Goal: Contribute content: Contribute content

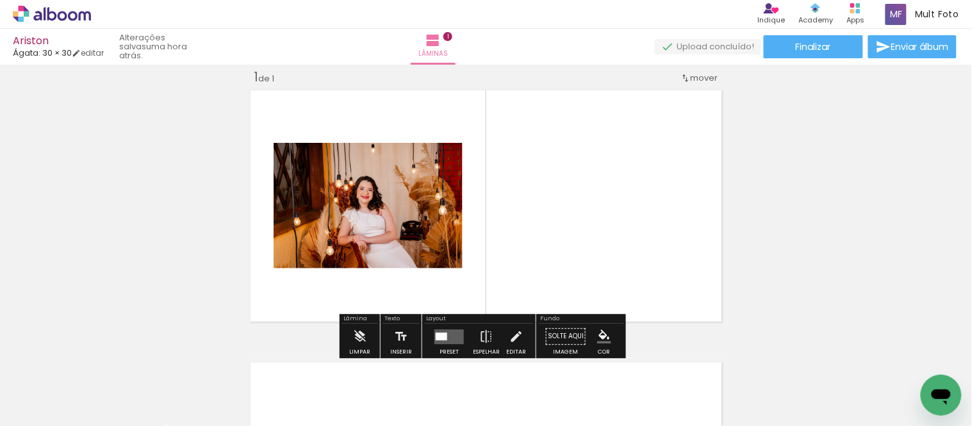
click at [48, 299] on span "Adicionar Fotos" at bounding box center [45, 409] width 38 height 14
click at [0, 0] on input "file" at bounding box center [0, 0] width 0 height 0
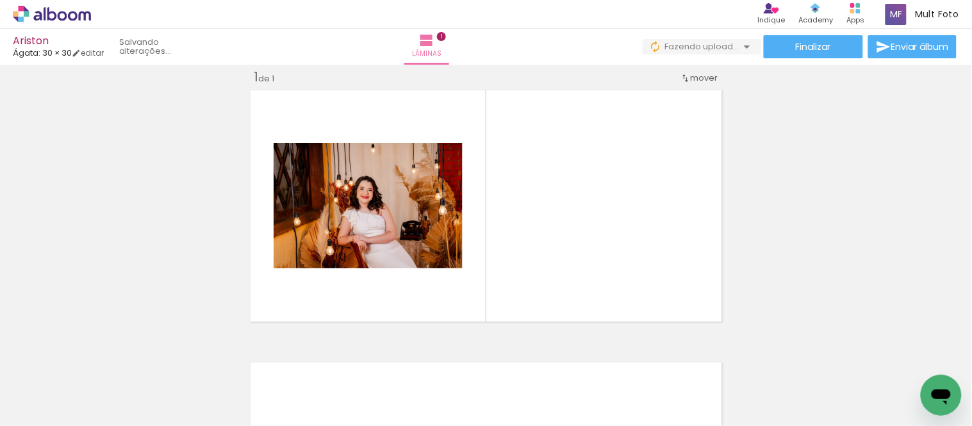
scroll to position [0, 6384]
click at [754, 299] on div at bounding box center [920, 382] width 63 height 63
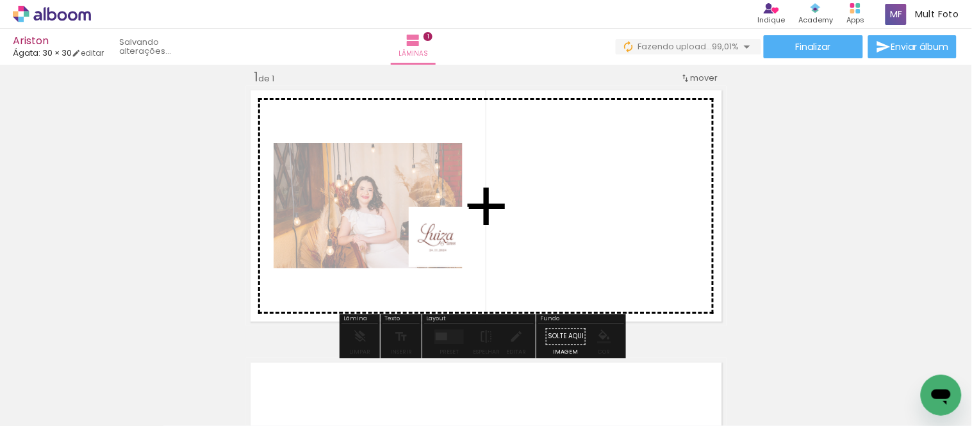
drag, startPoint x: 911, startPoint y: 390, endPoint x: 449, endPoint y: 247, distance: 483.6
click at [449, 247] on quentale-workspace at bounding box center [486, 213] width 972 height 426
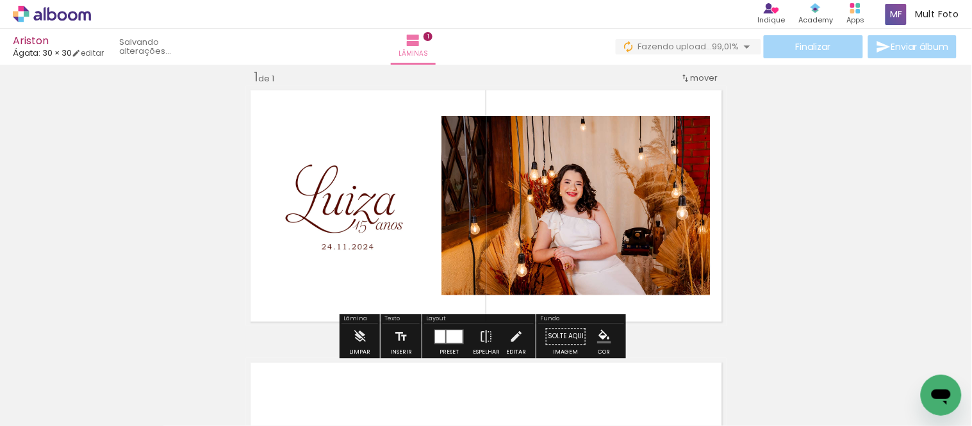
click at [297, 227] on quentale-photo at bounding box center [350, 205] width 179 height 179
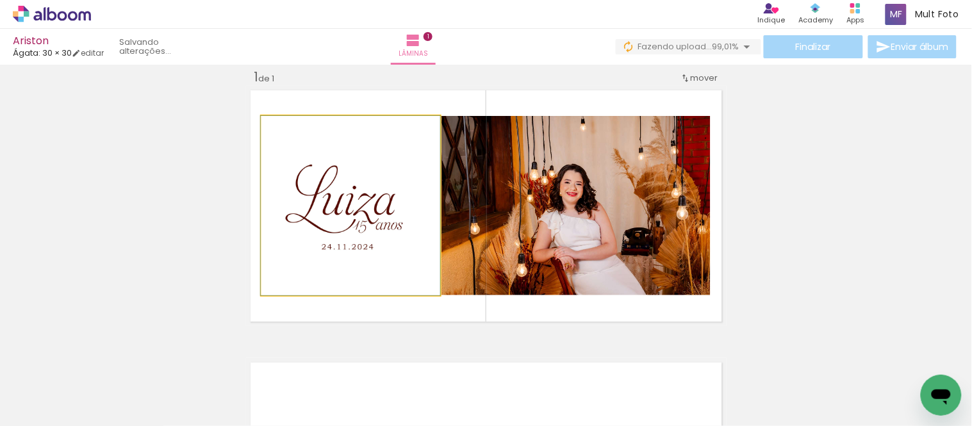
click at [322, 218] on quentale-photo at bounding box center [350, 205] width 179 height 179
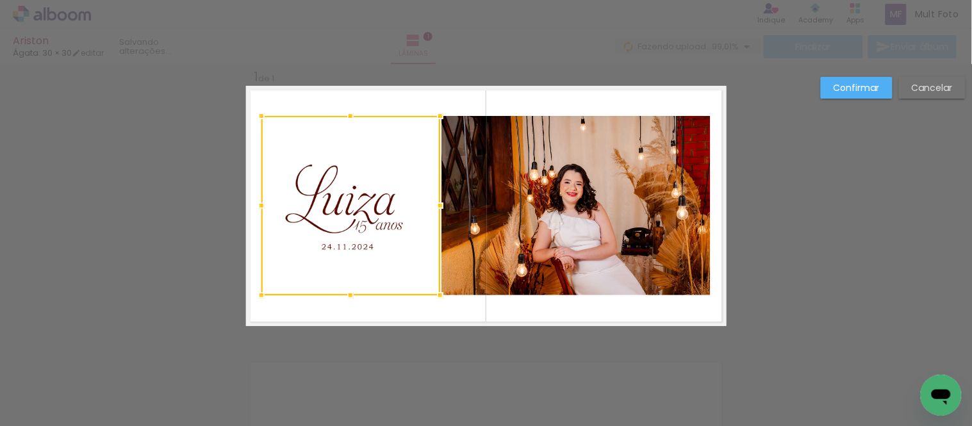
click at [322, 218] on div at bounding box center [350, 205] width 179 height 179
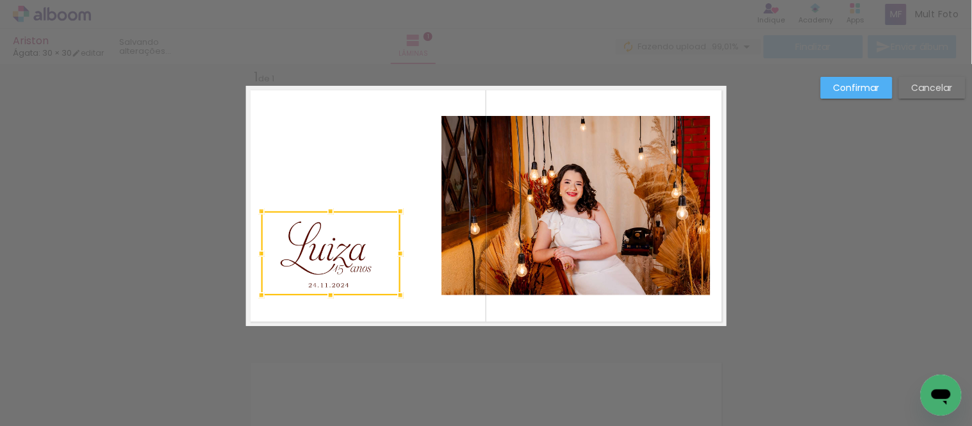
drag, startPoint x: 439, startPoint y: 112, endPoint x: 399, endPoint y: 206, distance: 101.6
click at [399, 206] on div at bounding box center [401, 212] width 26 height 26
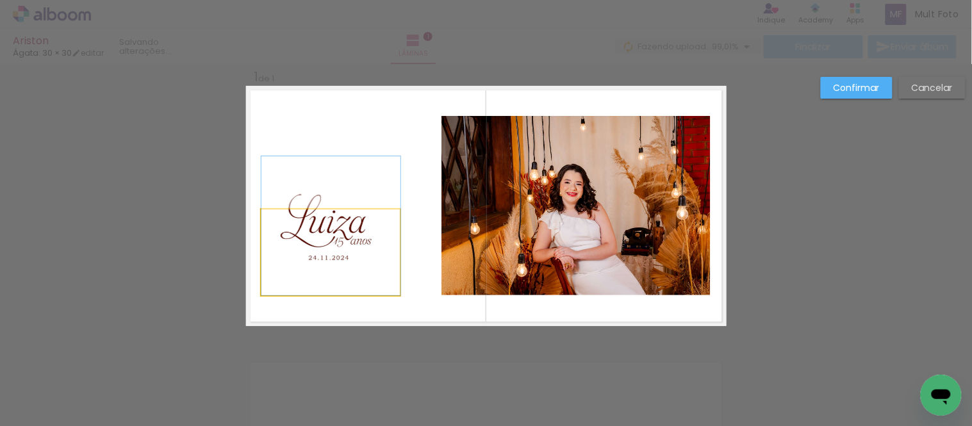
drag, startPoint x: 367, startPoint y: 261, endPoint x: 376, endPoint y: 216, distance: 45.7
click at [399, 205] on quentale-layouter at bounding box center [486, 206] width 481 height 240
drag, startPoint x: 313, startPoint y: 231, endPoint x: 335, endPoint y: 214, distance: 28.3
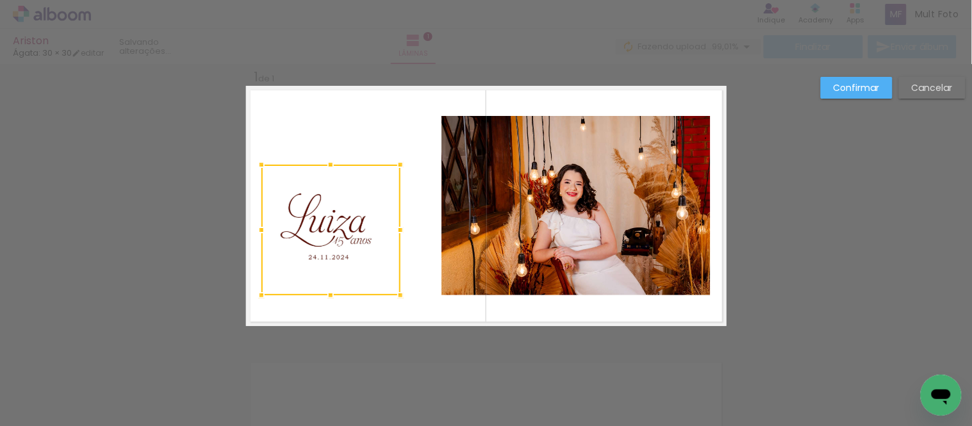
drag, startPoint x: 326, startPoint y: 208, endPoint x: 324, endPoint y: 161, distance: 46.2
click at [324, 161] on div at bounding box center [331, 165] width 26 height 26
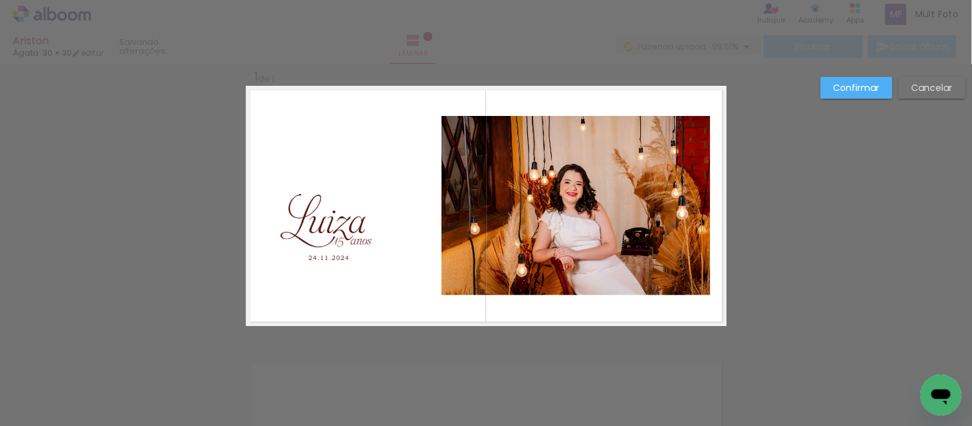
click at [374, 110] on quentale-layouter at bounding box center [486, 206] width 481 height 240
click at [323, 233] on quentale-photo at bounding box center [330, 229] width 139 height 133
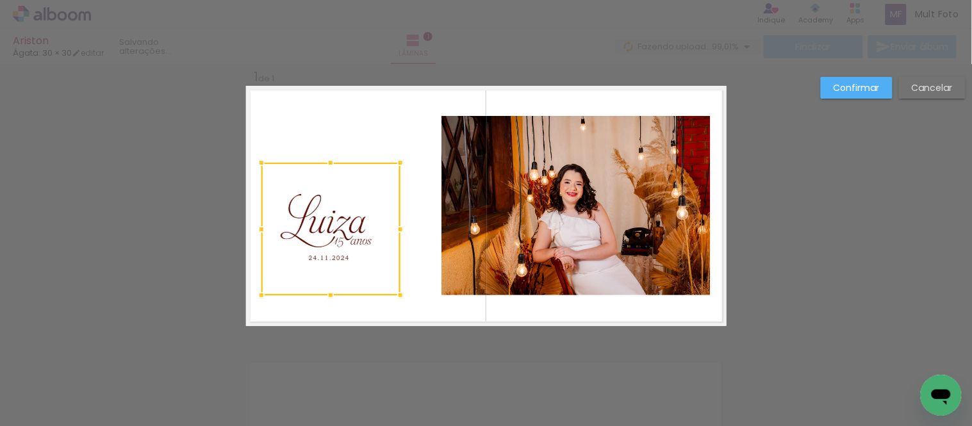
click at [323, 233] on div at bounding box center [330, 229] width 139 height 133
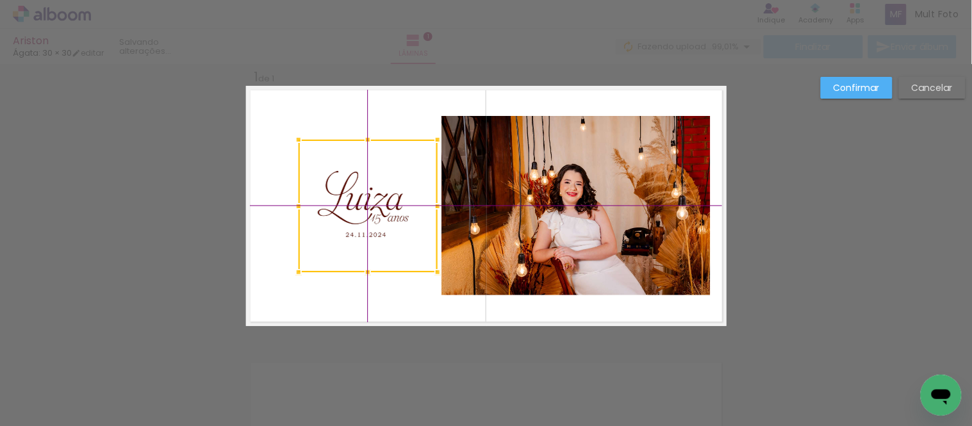
drag, startPoint x: 331, startPoint y: 249, endPoint x: 331, endPoint y: 238, distance: 10.3
click at [333, 238] on div at bounding box center [368, 206] width 139 height 133
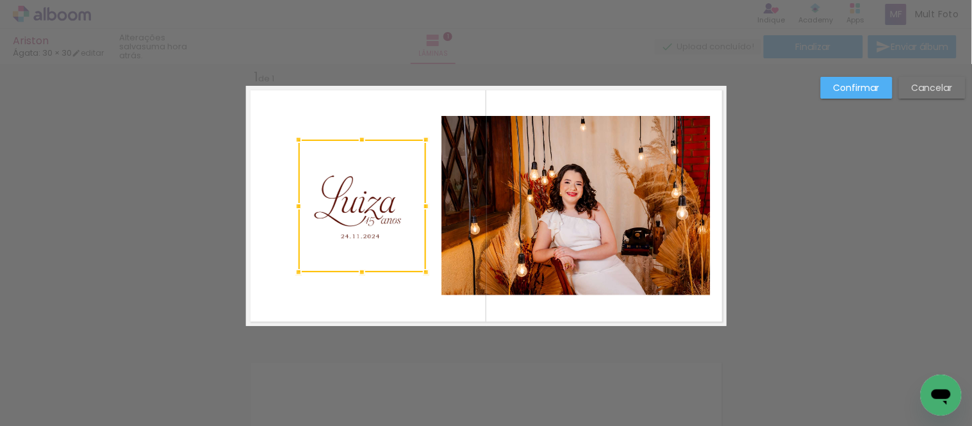
drag, startPoint x: 438, startPoint y: 206, endPoint x: 463, endPoint y: 218, distance: 26.9
click at [463, 218] on album-spread "1 de 1" at bounding box center [486, 206] width 481 height 240
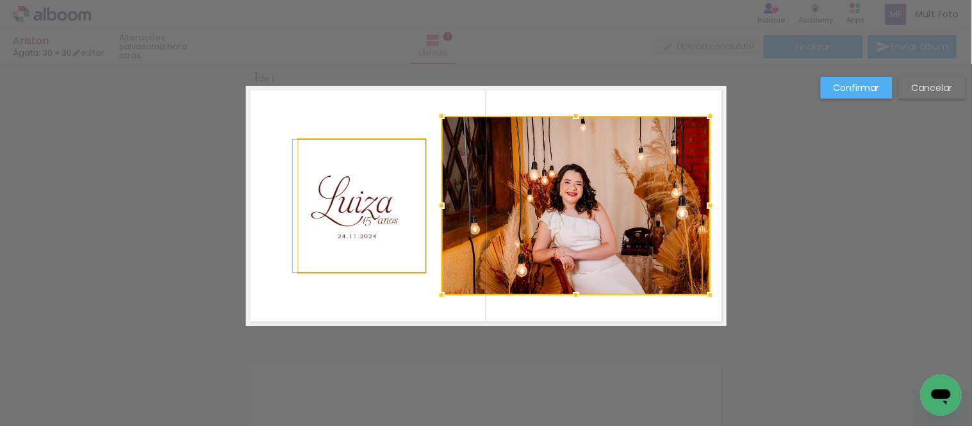
drag, startPoint x: 396, startPoint y: 224, endPoint x: 342, endPoint y: 235, distance: 54.8
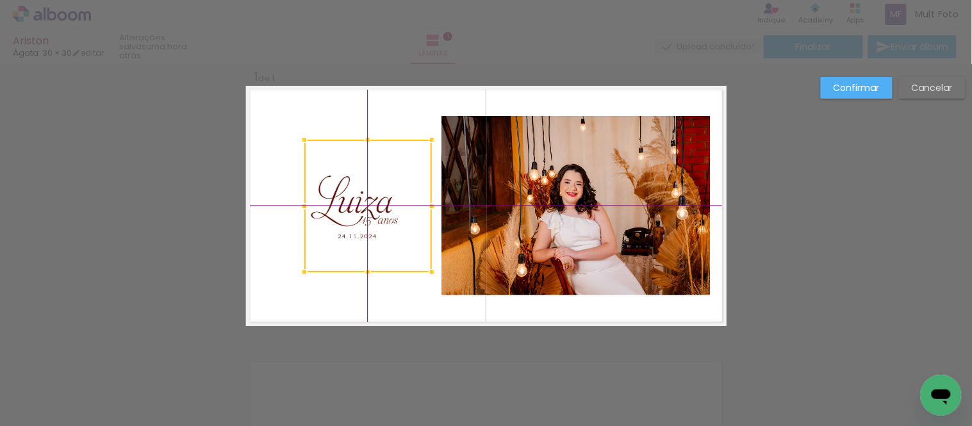
drag, startPoint x: 334, startPoint y: 220, endPoint x: 324, endPoint y: 232, distance: 15.9
click at [324, 232] on div at bounding box center [368, 206] width 128 height 133
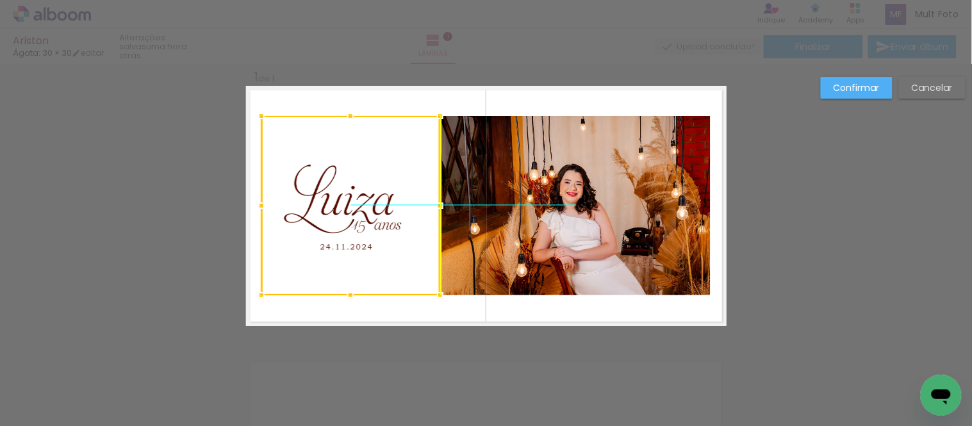
drag, startPoint x: 374, startPoint y: 205, endPoint x: 363, endPoint y: 218, distance: 16.4
click at [363, 218] on div at bounding box center [350, 205] width 179 height 179
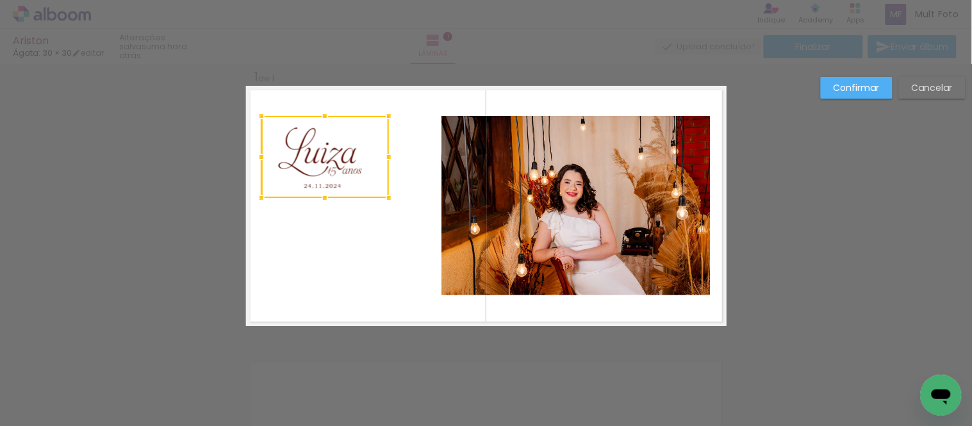
drag, startPoint x: 425, startPoint y: 293, endPoint x: 397, endPoint y: 188, distance: 108.0
click at [397, 188] on album-spread "1 de 1" at bounding box center [486, 206] width 481 height 240
click at [391, 251] on quentale-layouter at bounding box center [486, 206] width 481 height 240
click at [326, 164] on quentale-photo at bounding box center [325, 157] width 128 height 82
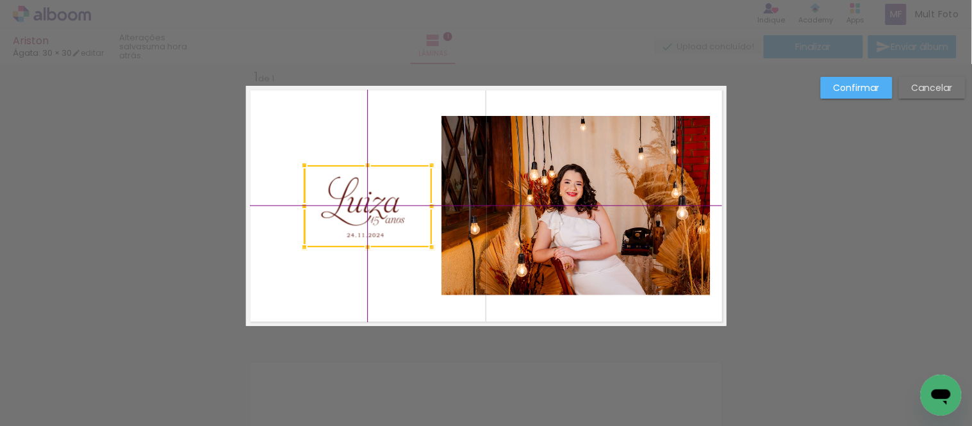
drag, startPoint x: 320, startPoint y: 161, endPoint x: 336, endPoint y: 218, distance: 59.1
click at [336, 218] on div at bounding box center [368, 206] width 128 height 82
click at [386, 299] on quentale-layouter at bounding box center [486, 206] width 481 height 240
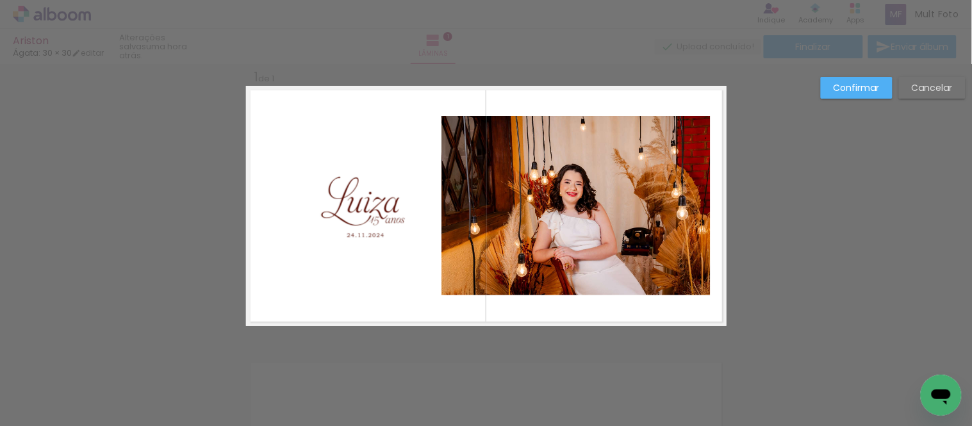
click at [754, 299] on div "Confirmar Cancelar" at bounding box center [486, 336] width 972 height 575
click at [0, 0] on slot "Cancelar" at bounding box center [0, 0] width 0 height 0
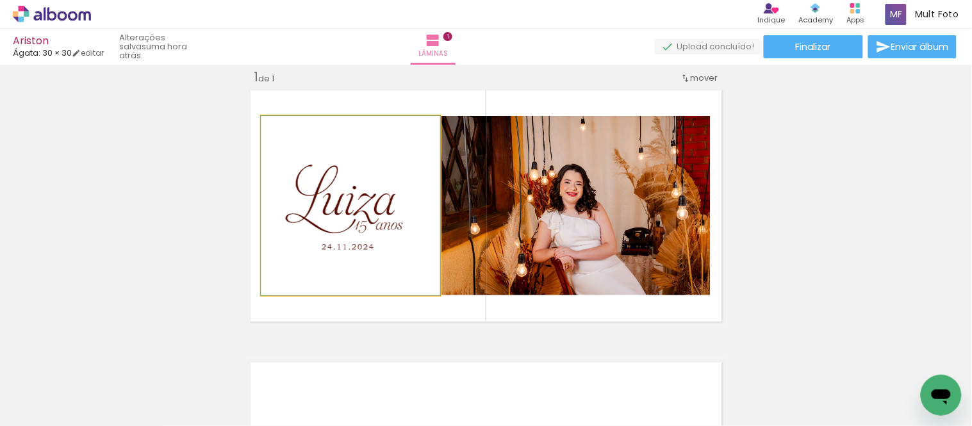
click at [361, 242] on quentale-photo at bounding box center [350, 205] width 179 height 179
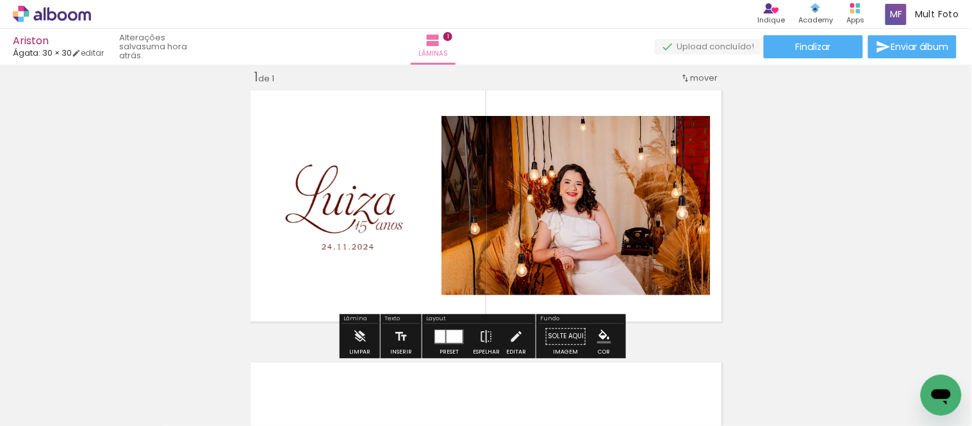
click at [449, 299] on div at bounding box center [455, 336] width 16 height 13
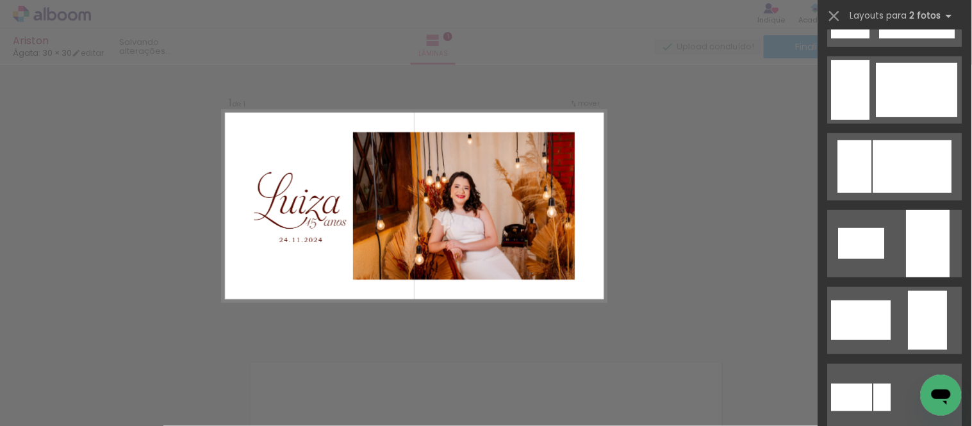
scroll to position [0, 0]
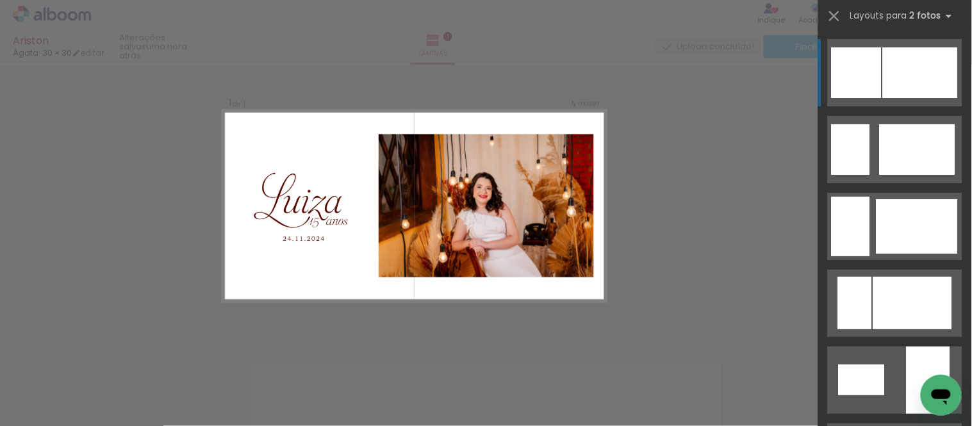
click at [754, 75] on div at bounding box center [920, 72] width 75 height 51
click at [754, 68] on div at bounding box center [857, 72] width 50 height 51
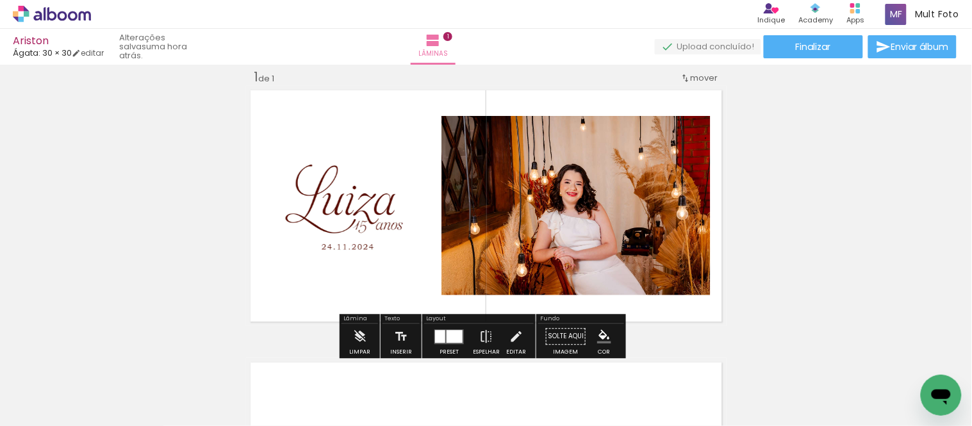
click at [754, 152] on div "Inserir lâmina 1 de 1" at bounding box center [486, 325] width 972 height 545
click at [687, 238] on quentale-photo at bounding box center [575, 205] width 269 height 179
click at [452, 209] on quentale-photo at bounding box center [575, 205] width 269 height 179
click at [451, 209] on quentale-photo at bounding box center [575, 205] width 269 height 179
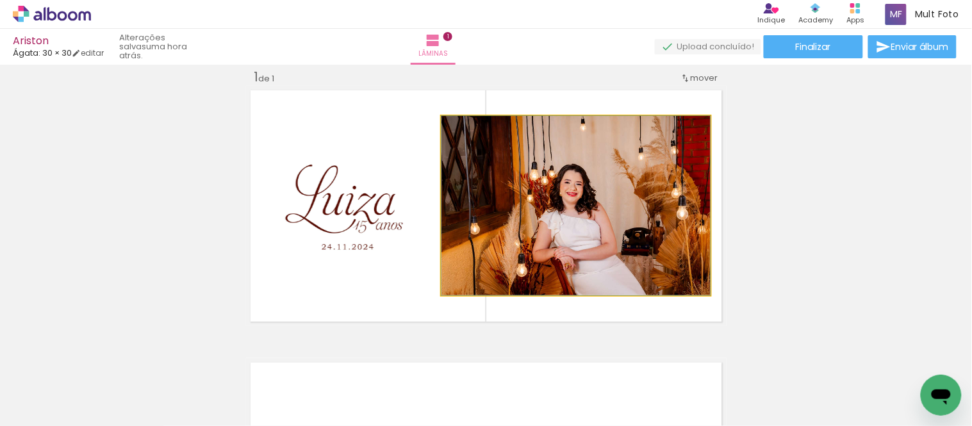
click at [451, 209] on quentale-photo at bounding box center [575, 205] width 269 height 179
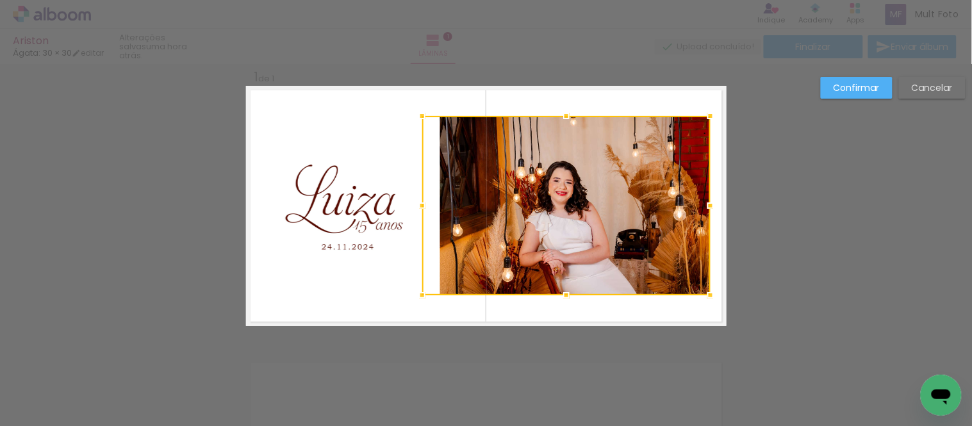
drag, startPoint x: 428, startPoint y: 204, endPoint x: 436, endPoint y: 203, distance: 8.4
click at [436, 203] on div at bounding box center [566, 205] width 288 height 179
click at [374, 220] on quentale-photo at bounding box center [350, 205] width 179 height 179
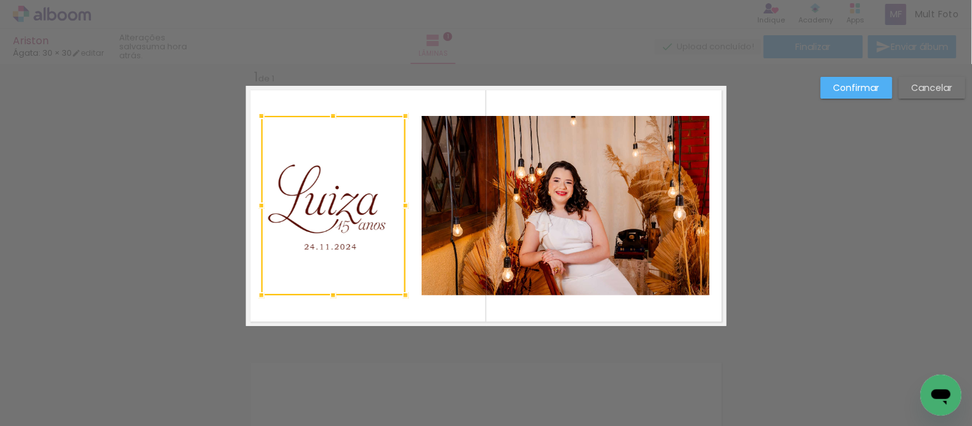
drag, startPoint x: 438, startPoint y: 210, endPoint x: 404, endPoint y: 215, distance: 34.3
click at [404, 215] on div at bounding box center [406, 206] width 26 height 26
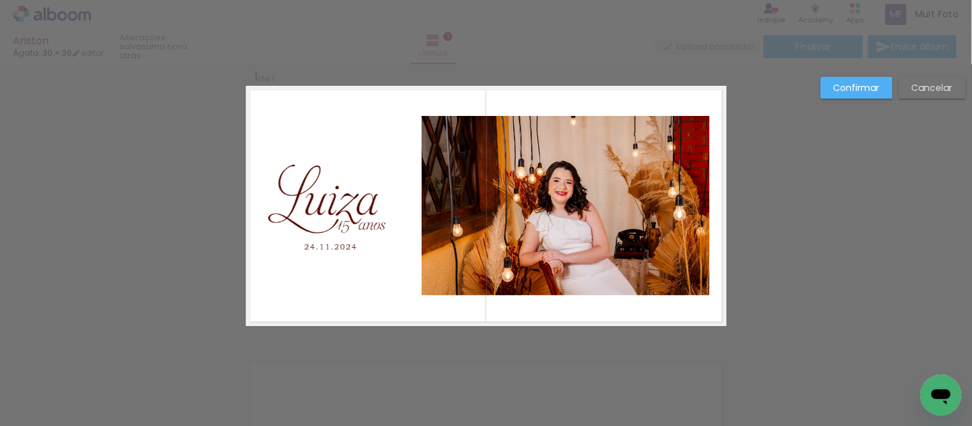
click at [238, 231] on div "Confirmar Cancelar" at bounding box center [486, 336] width 972 height 575
click at [754, 199] on div "Confirmar Cancelar" at bounding box center [486, 336] width 972 height 575
click at [754, 235] on div "Confirmar Cancelar" at bounding box center [486, 336] width 972 height 575
click at [0, 0] on slot "Confirmar" at bounding box center [0, 0] width 0 height 0
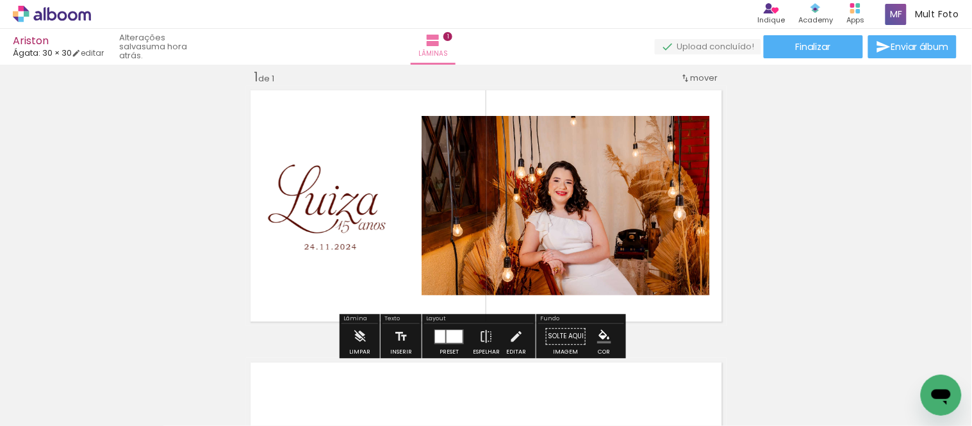
click at [316, 220] on quentale-photo at bounding box center [333, 205] width 144 height 179
click at [314, 202] on quentale-photo at bounding box center [333, 205] width 144 height 179
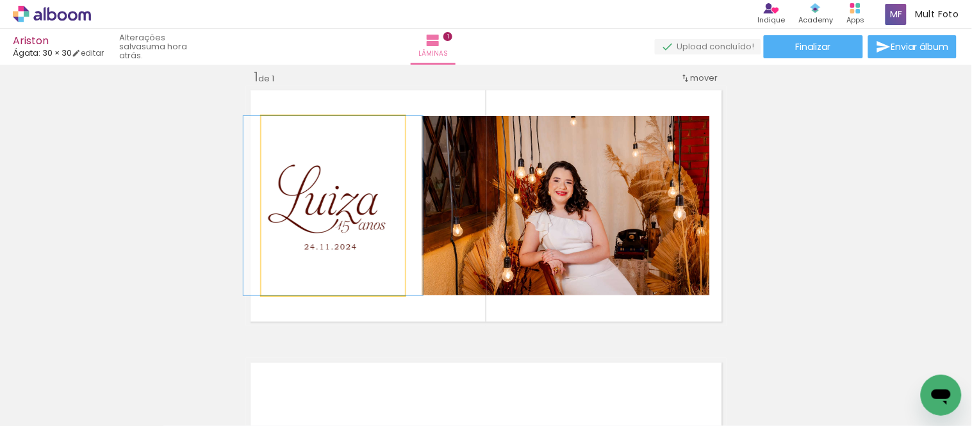
click at [314, 202] on quentale-photo at bounding box center [333, 205] width 144 height 179
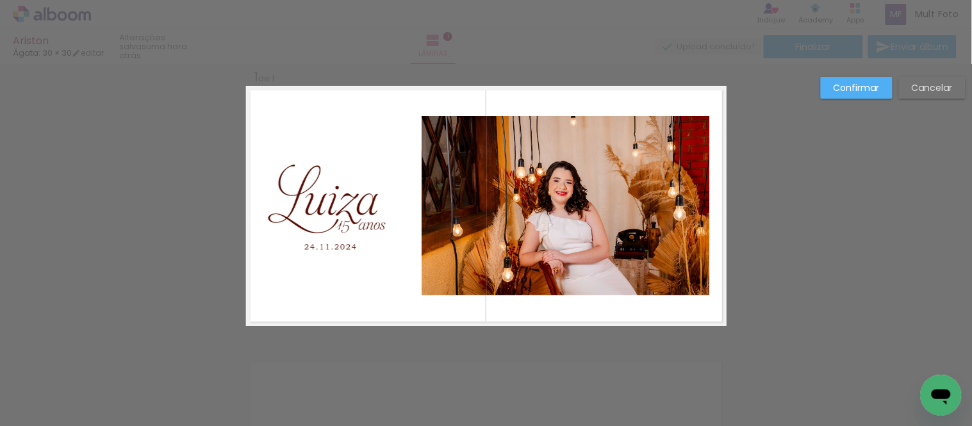
click at [308, 186] on quentale-photo at bounding box center [333, 205] width 144 height 179
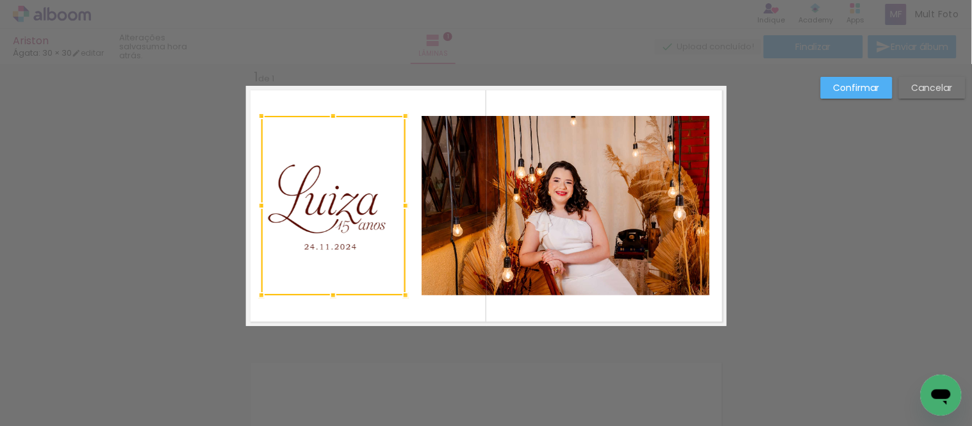
click at [308, 186] on div at bounding box center [333, 205] width 144 height 179
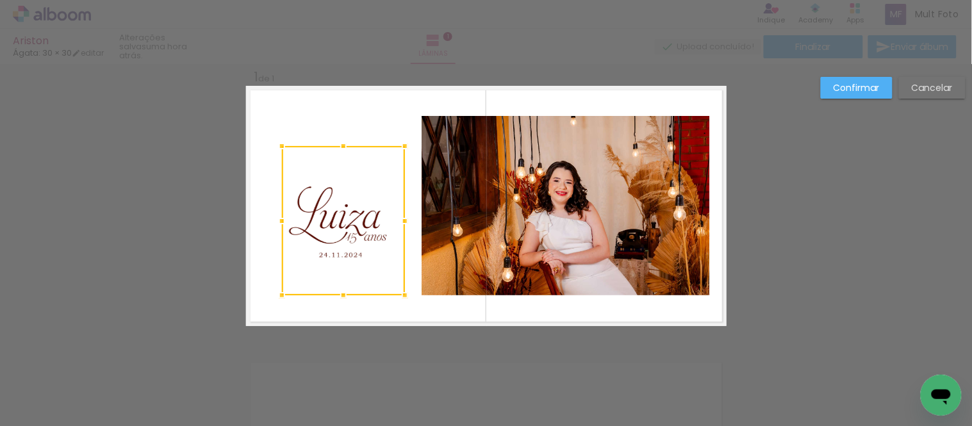
drag, startPoint x: 251, startPoint y: 113, endPoint x: 272, endPoint y: 147, distance: 40.0
click at [272, 147] on div at bounding box center [282, 146] width 26 height 26
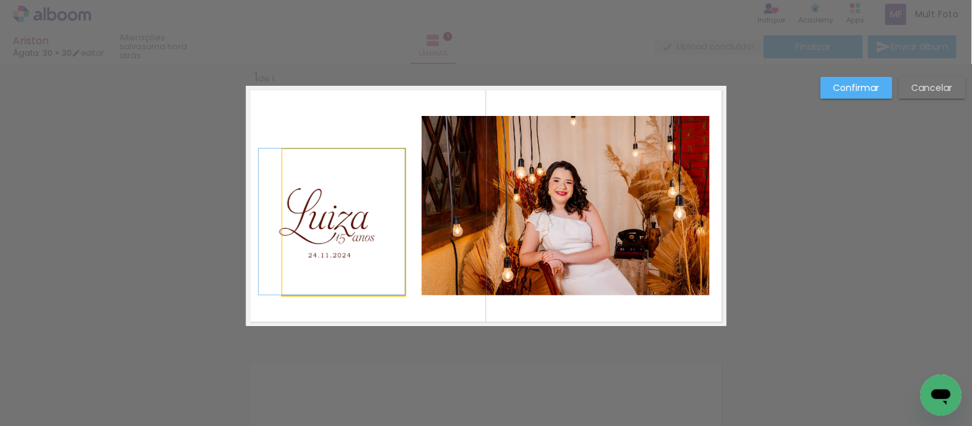
drag, startPoint x: 342, startPoint y: 245, endPoint x: 327, endPoint y: 231, distance: 19.9
click at [754, 183] on div "Confirmar Cancelar" at bounding box center [486, 336] width 972 height 575
click at [0, 0] on slot "Confirmar" at bounding box center [0, 0] width 0 height 0
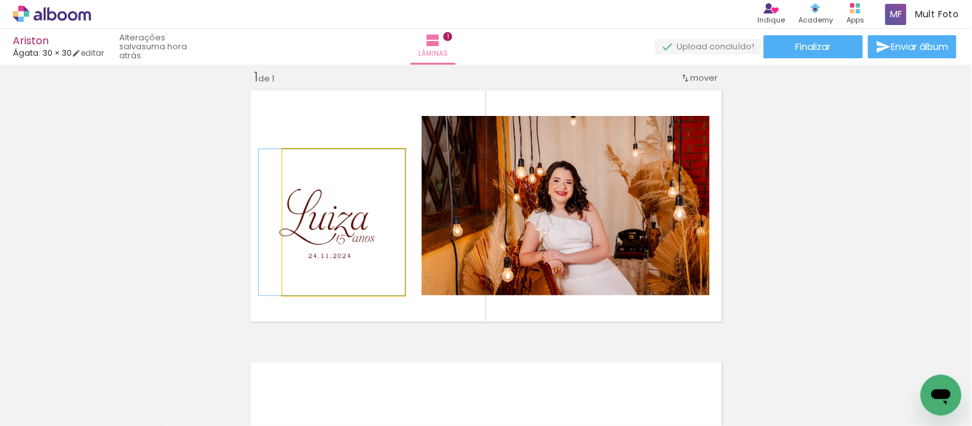
click at [295, 220] on quentale-photo at bounding box center [344, 222] width 122 height 146
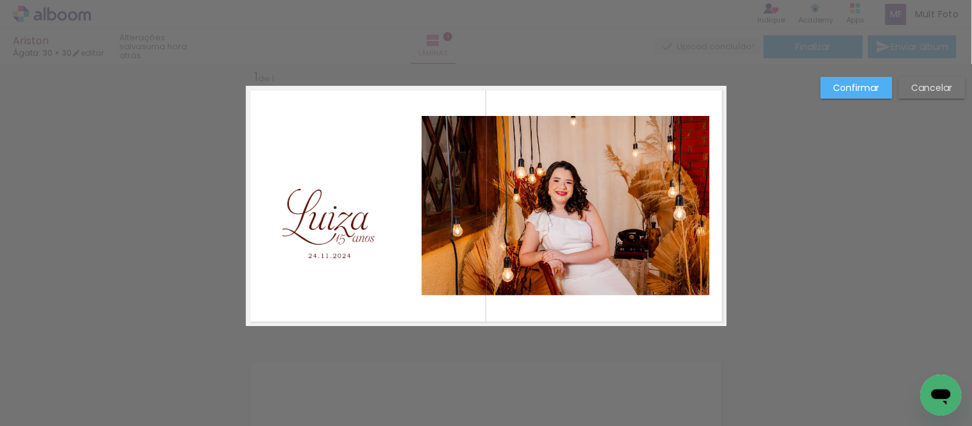
click at [296, 235] on quentale-photo at bounding box center [344, 222] width 122 height 146
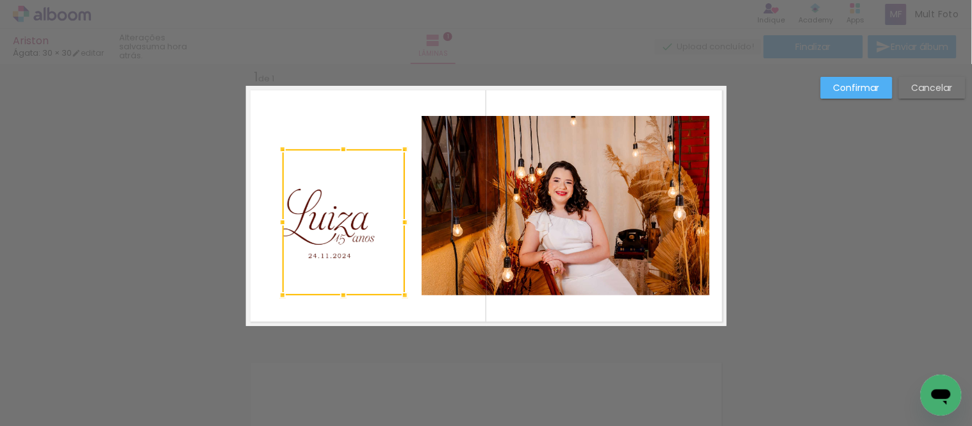
click at [296, 235] on div at bounding box center [344, 222] width 122 height 146
drag, startPoint x: 274, startPoint y: 220, endPoint x: 267, endPoint y: 220, distance: 7.0
click at [267, 220] on div at bounding box center [277, 223] width 26 height 26
click at [319, 229] on quentale-photo at bounding box center [340, 222] width 129 height 146
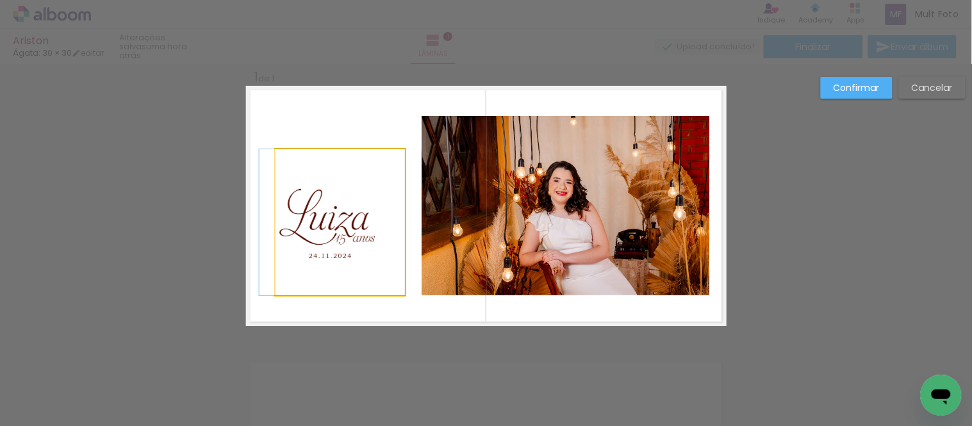
click at [319, 231] on div at bounding box center [340, 222] width 129 height 146
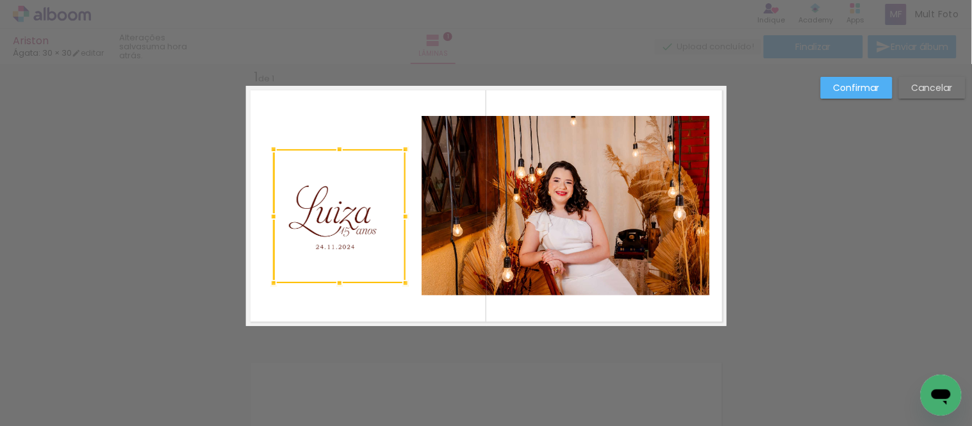
drag, startPoint x: 272, startPoint y: 293, endPoint x: 270, endPoint y: 282, distance: 11.7
click at [270, 282] on div at bounding box center [274, 283] width 26 height 26
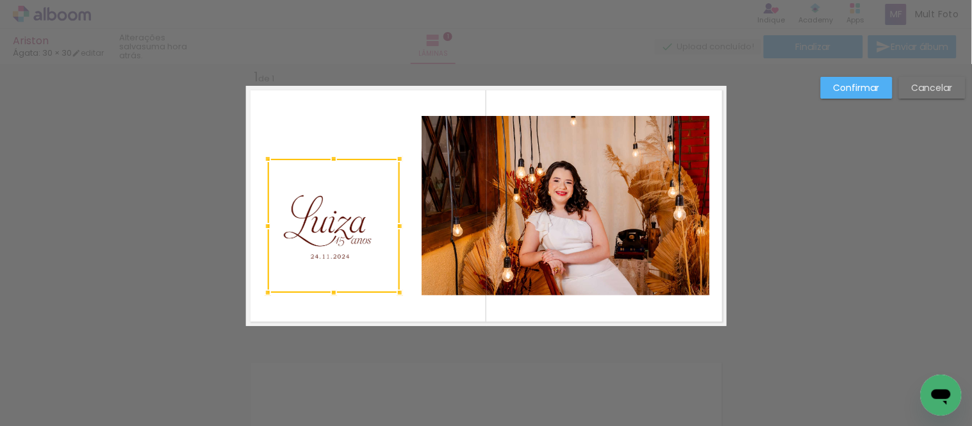
click at [328, 245] on div at bounding box center [334, 226] width 132 height 134
click at [0, 0] on slot "Confirmar" at bounding box center [0, 0] width 0 height 0
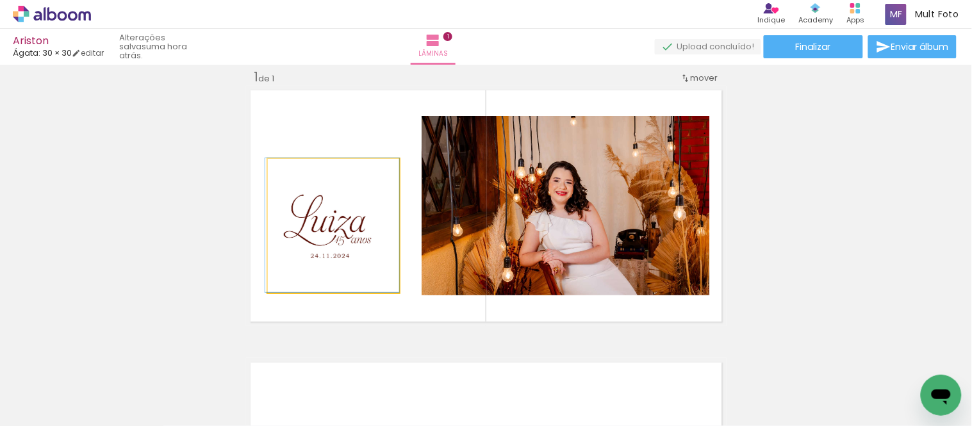
drag, startPoint x: 357, startPoint y: 245, endPoint x: 356, endPoint y: 228, distance: 16.7
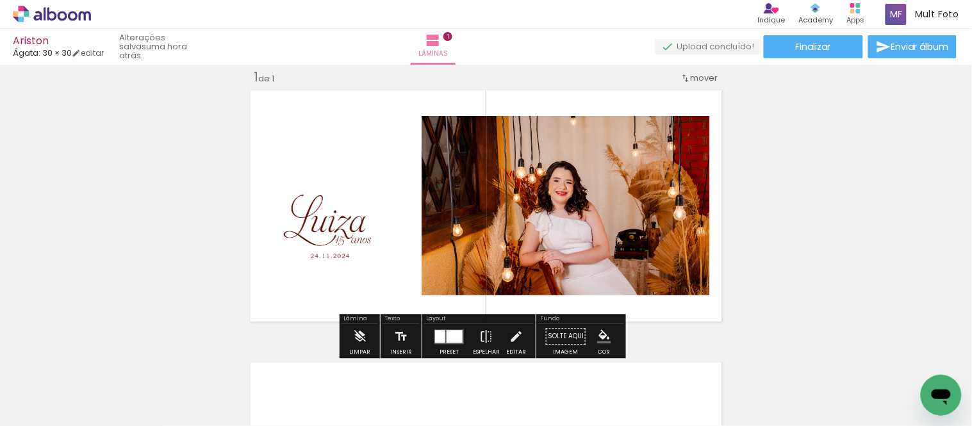
click at [754, 192] on div "Inserir lâmina 1 de 1" at bounding box center [486, 325] width 972 height 545
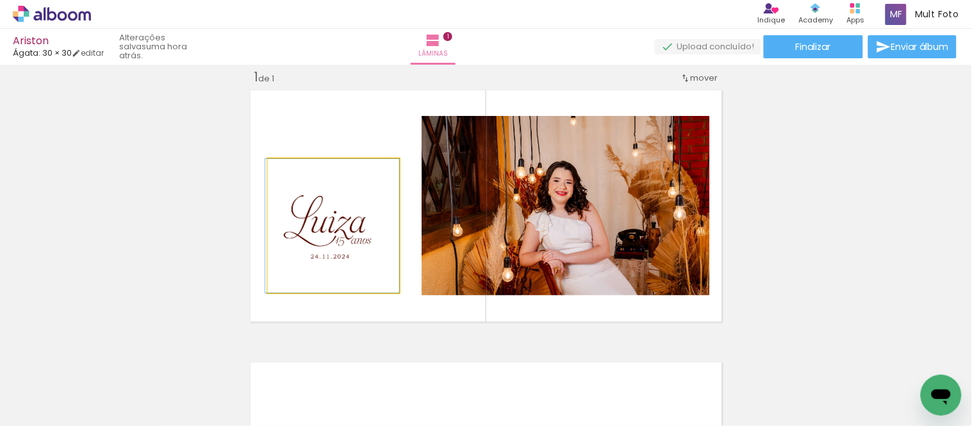
click at [304, 231] on quentale-photo at bounding box center [334, 226] width 132 height 134
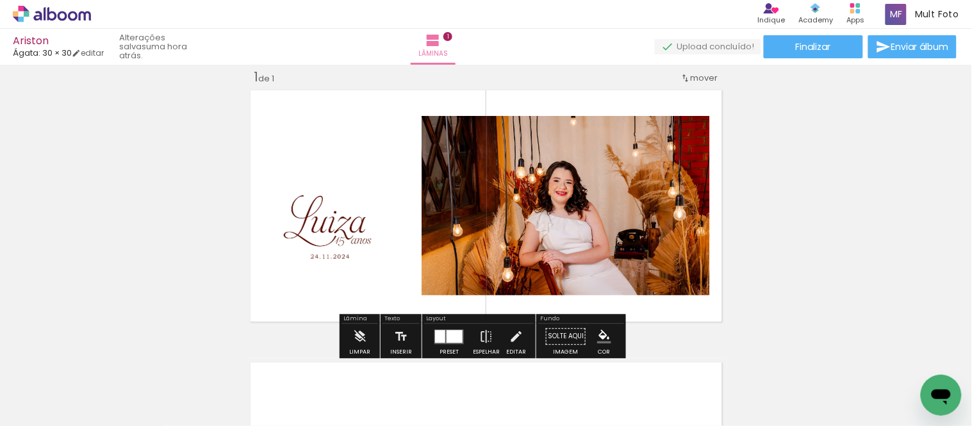
click at [304, 231] on quentale-photo at bounding box center [334, 226] width 132 height 134
click at [317, 236] on quentale-photo at bounding box center [334, 226] width 132 height 134
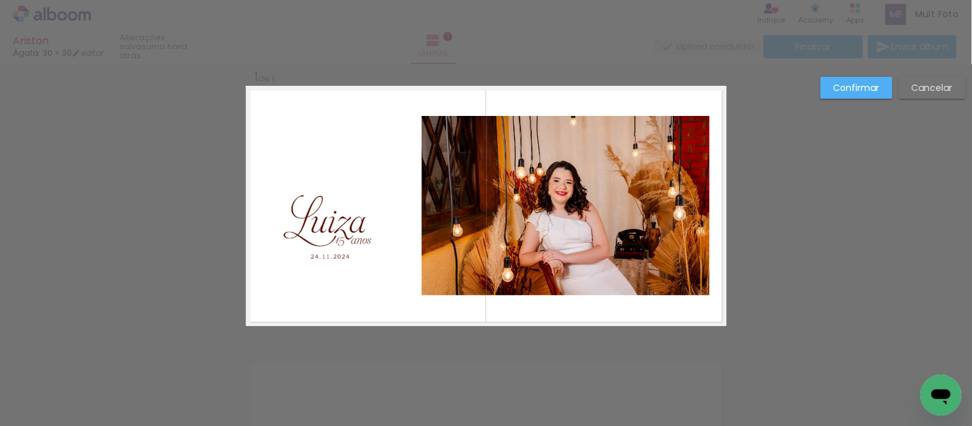
click at [331, 234] on quentale-photo at bounding box center [334, 226] width 132 height 134
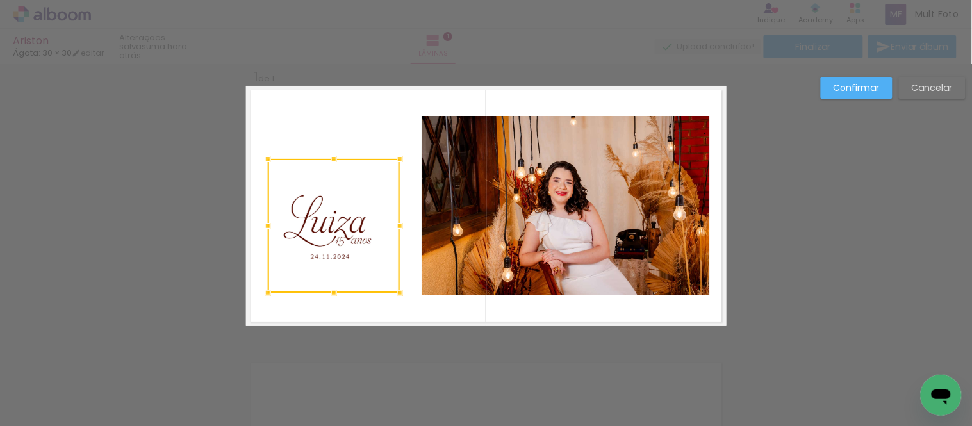
click at [331, 232] on div at bounding box center [334, 226] width 132 height 134
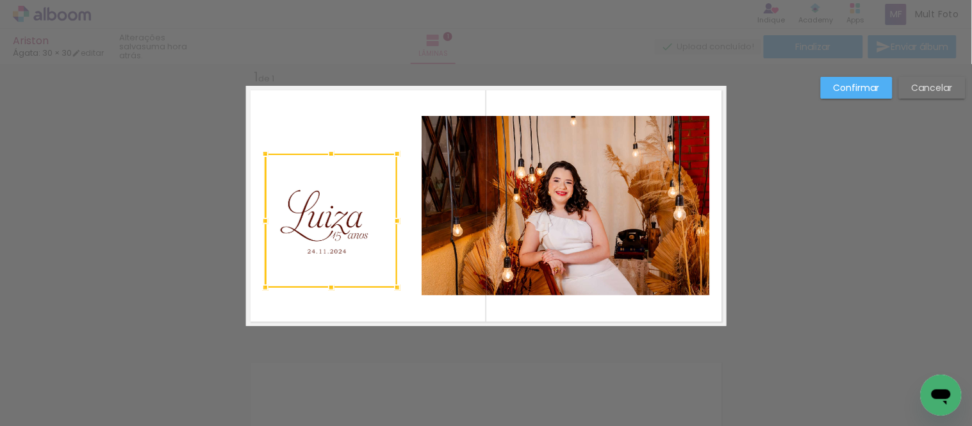
click at [328, 227] on div at bounding box center [331, 221] width 132 height 134
click at [0, 0] on slot "Confirmar" at bounding box center [0, 0] width 0 height 0
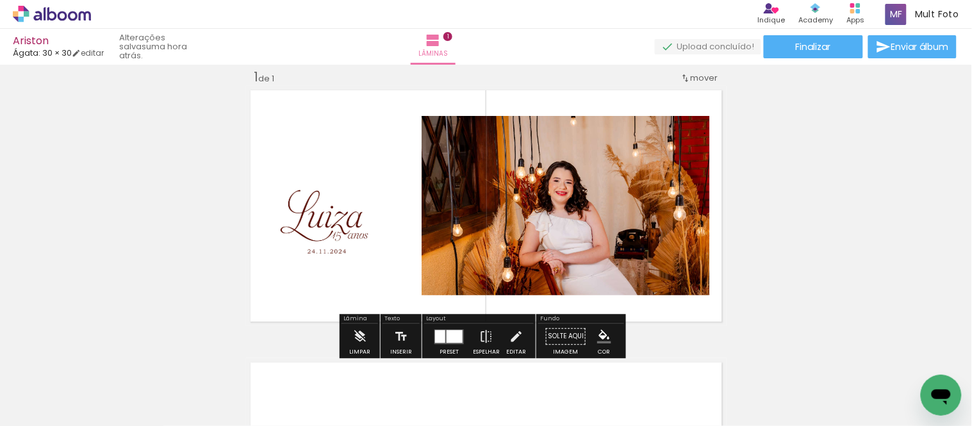
click at [343, 240] on quentale-photo at bounding box center [331, 221] width 132 height 134
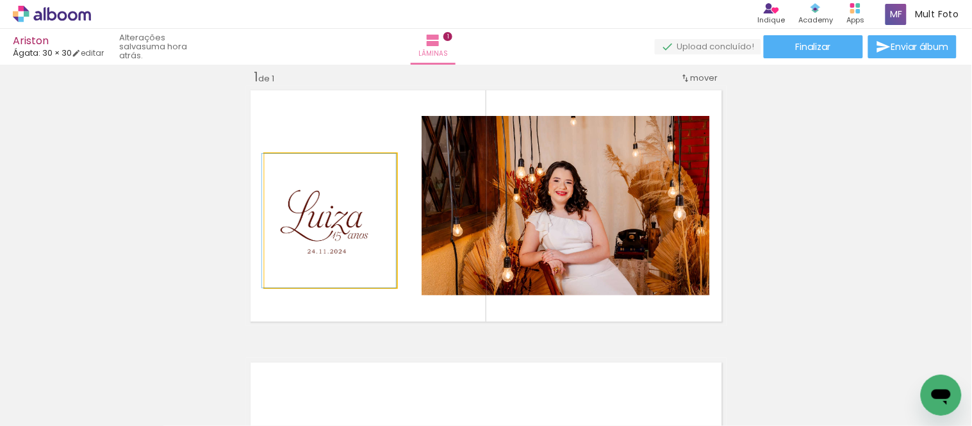
click at [343, 240] on quentale-photo at bounding box center [331, 221] width 132 height 134
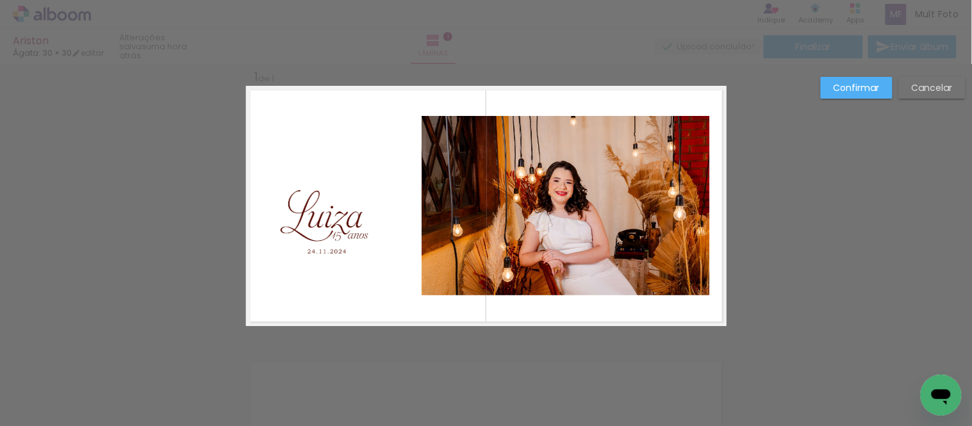
click at [333, 238] on quentale-photo at bounding box center [331, 221] width 132 height 134
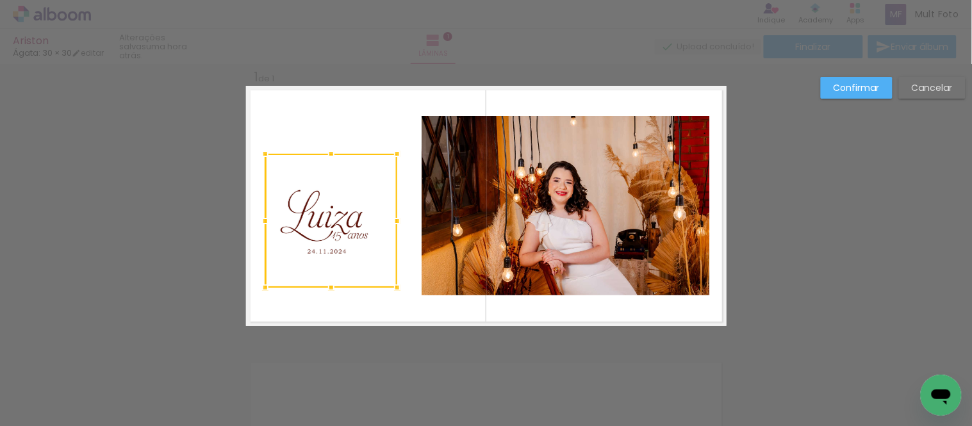
click at [332, 240] on div at bounding box center [331, 221] width 132 height 134
click at [331, 236] on div at bounding box center [330, 220] width 132 height 134
click at [0, 0] on slot "Confirmar" at bounding box center [0, 0] width 0 height 0
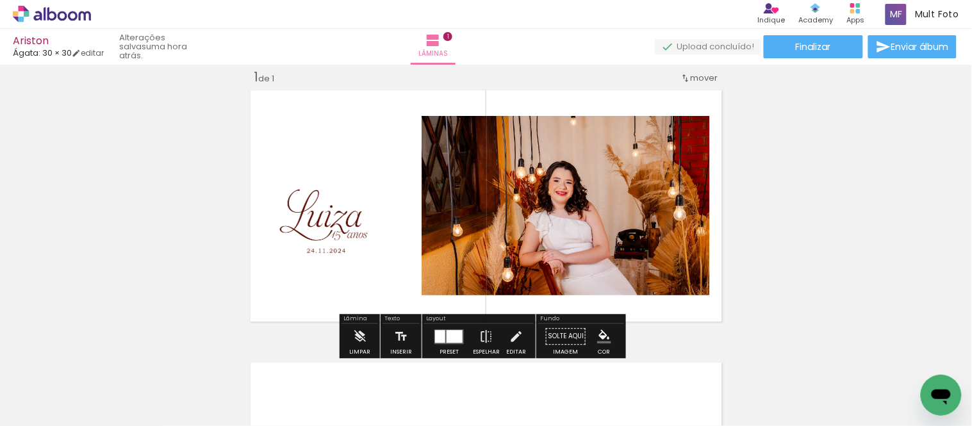
click at [754, 186] on div "Inserir lâmina 1 de 1" at bounding box center [486, 325] width 972 height 545
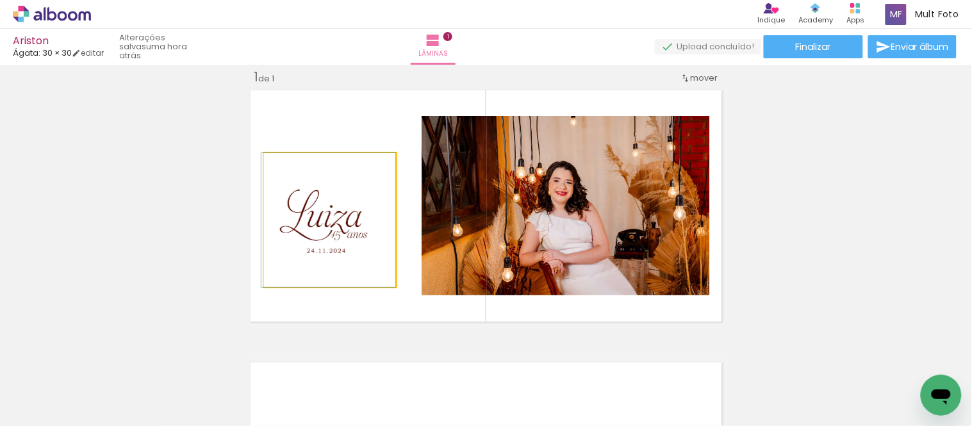
click at [287, 222] on quentale-photo at bounding box center [330, 220] width 132 height 134
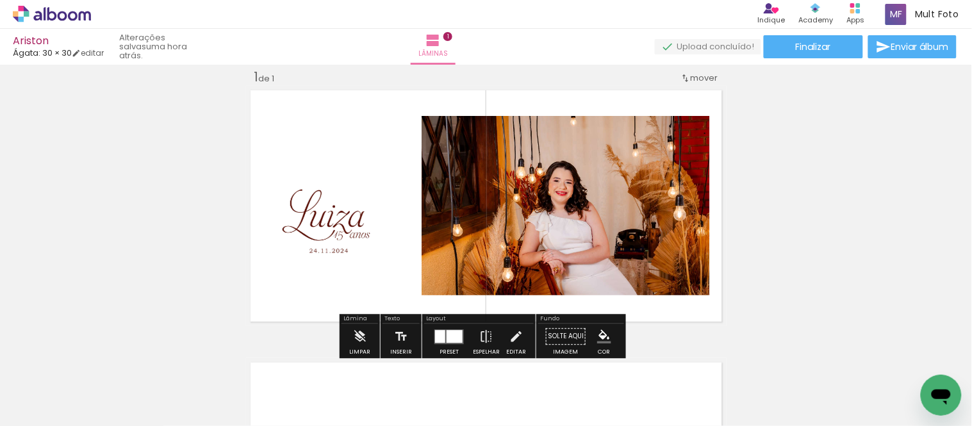
click at [754, 184] on div "Inserir lâmina 1 de 1" at bounding box center [486, 325] width 972 height 545
click at [340, 229] on quentale-photo at bounding box center [330, 220] width 132 height 134
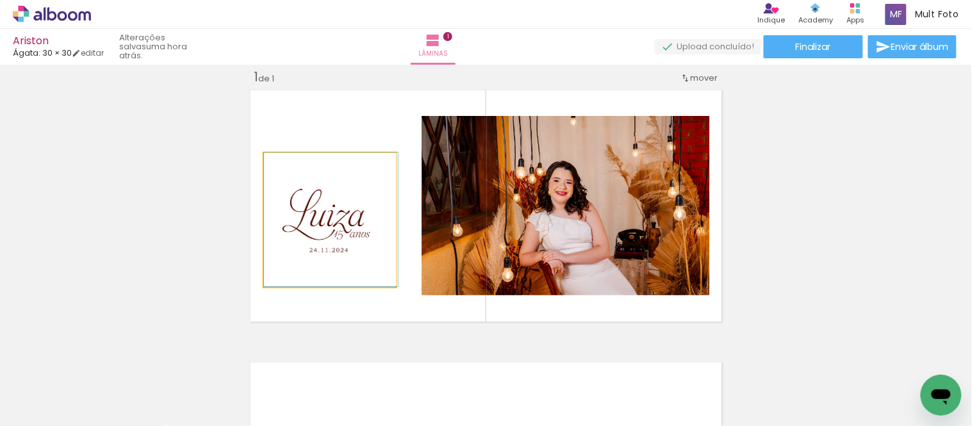
drag, startPoint x: 328, startPoint y: 240, endPoint x: 331, endPoint y: 218, distance: 21.4
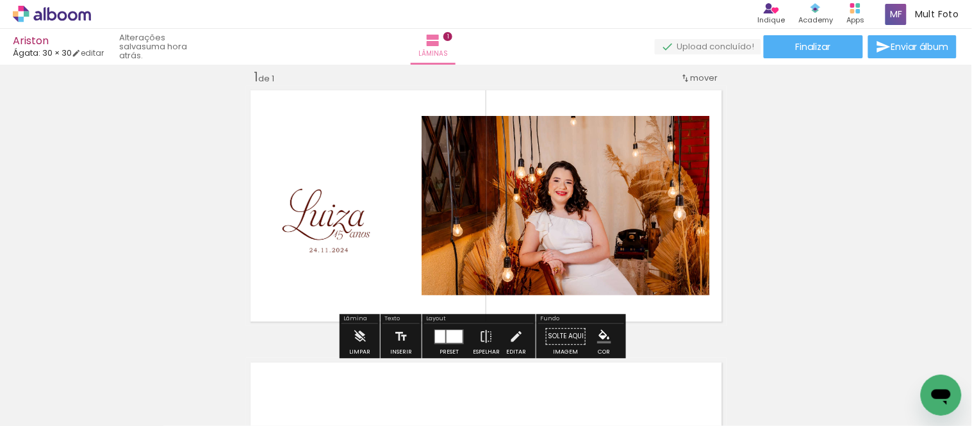
click at [754, 182] on div "Inserir lâmina 1 de 1" at bounding box center [486, 325] width 972 height 545
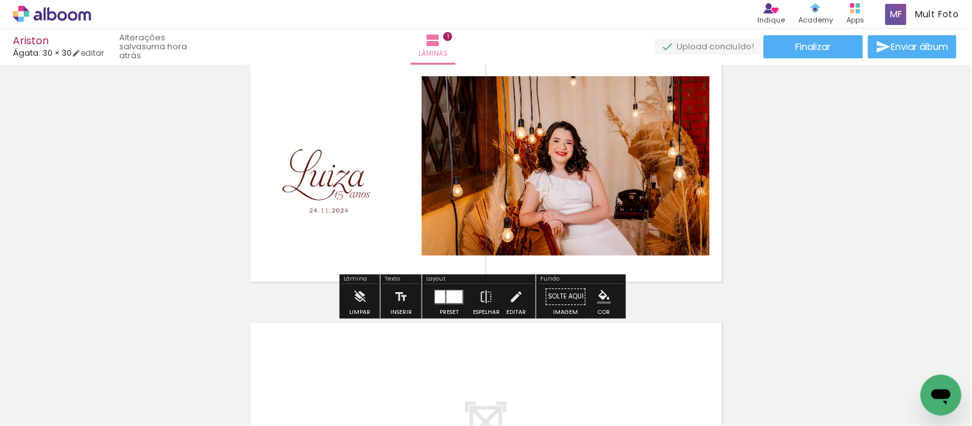
scroll to position [87, 0]
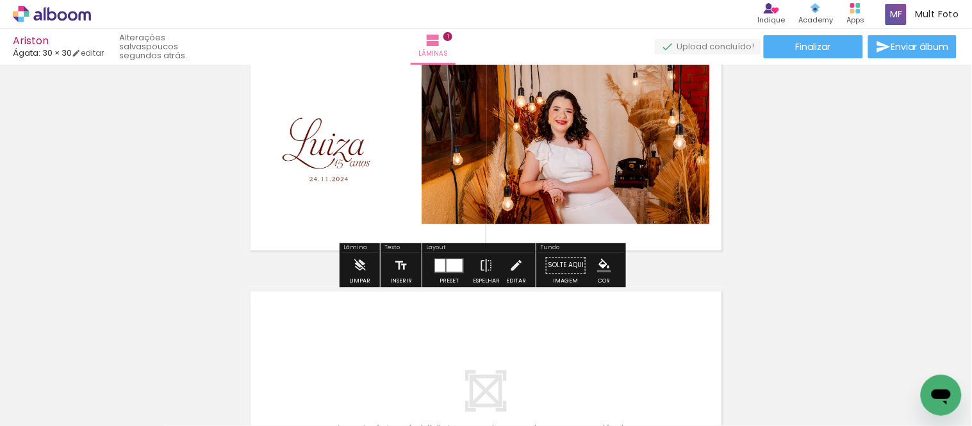
click at [754, 170] on div "Inserir lâmina 1 de 1" at bounding box center [486, 254] width 972 height 545
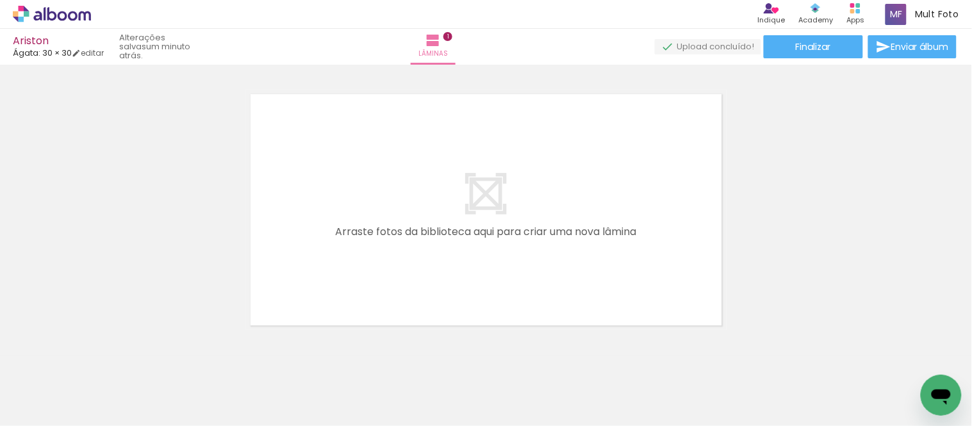
scroll to position [0, 881]
drag, startPoint x: 686, startPoint y: 394, endPoint x: 705, endPoint y: 395, distance: 18.6
click at [705, 299] on div at bounding box center [682, 382] width 63 height 42
click at [657, 299] on iron-icon at bounding box center [654, 356] width 13 height 13
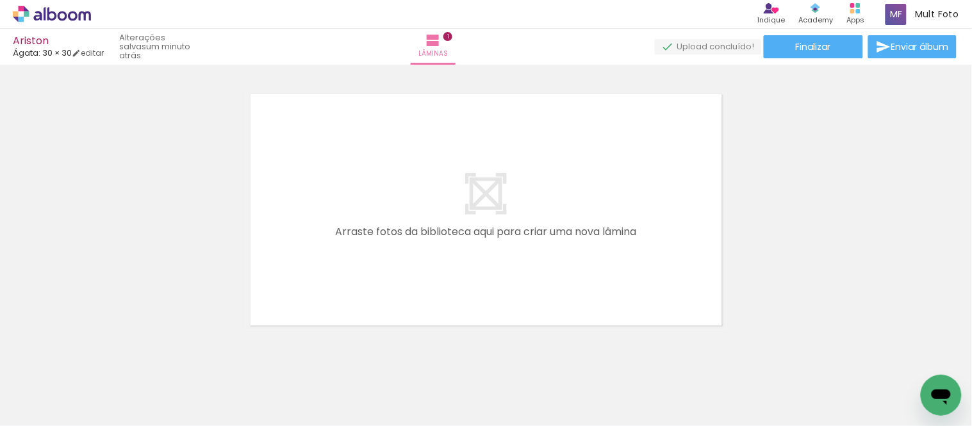
drag, startPoint x: 394, startPoint y: 421, endPoint x: 37, endPoint y: 29, distance: 530.2
drag, startPoint x: 729, startPoint y: 381, endPoint x: 769, endPoint y: 282, distance: 106.4
click at [754, 282] on quentale-workspace at bounding box center [486, 213] width 972 height 426
click at [705, 299] on div at bounding box center [712, 382] width 63 height 42
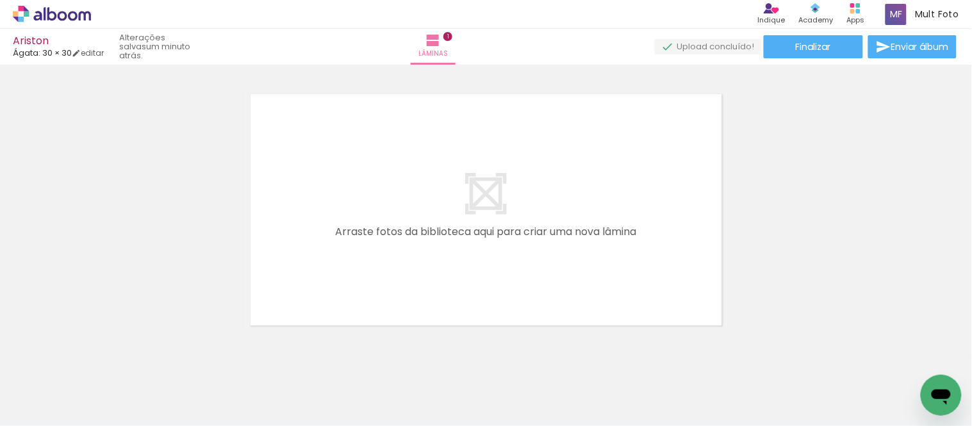
click at [690, 299] on iron-icon at bounding box center [684, 356] width 13 height 13
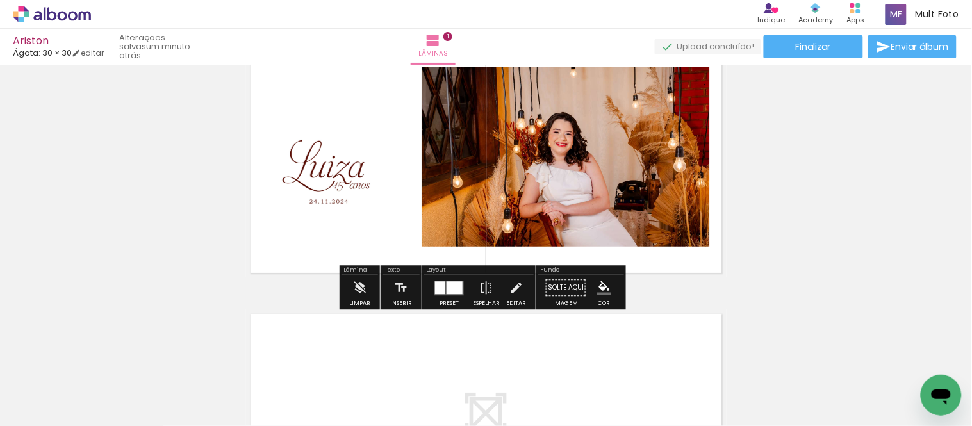
scroll to position [142, 0]
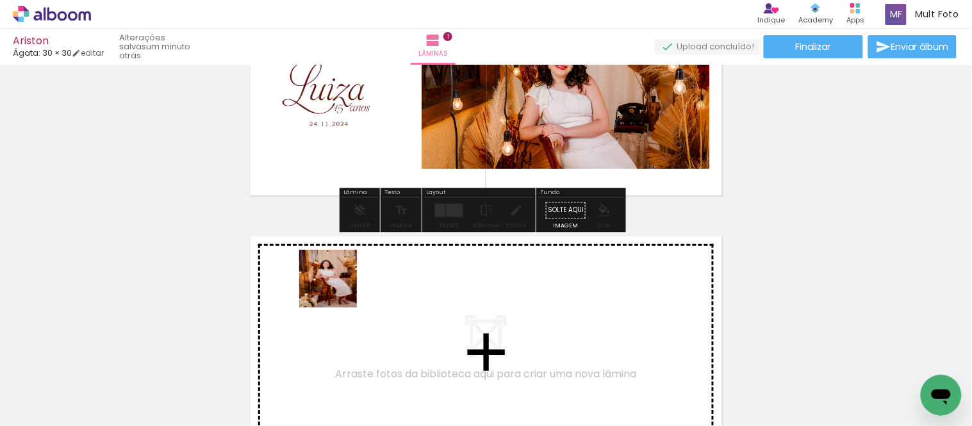
drag, startPoint x: 128, startPoint y: 384, endPoint x: 350, endPoint y: 286, distance: 242.4
click at [350, 286] on quentale-workspace at bounding box center [486, 213] width 972 height 426
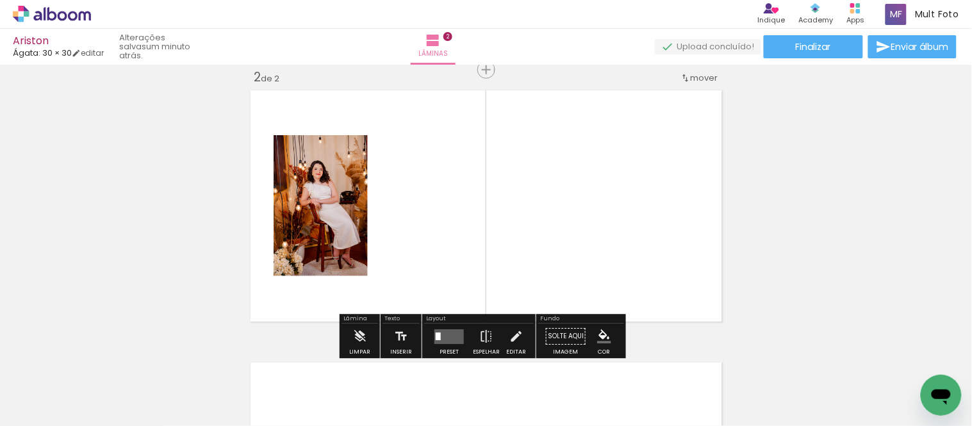
scroll to position [289, 0]
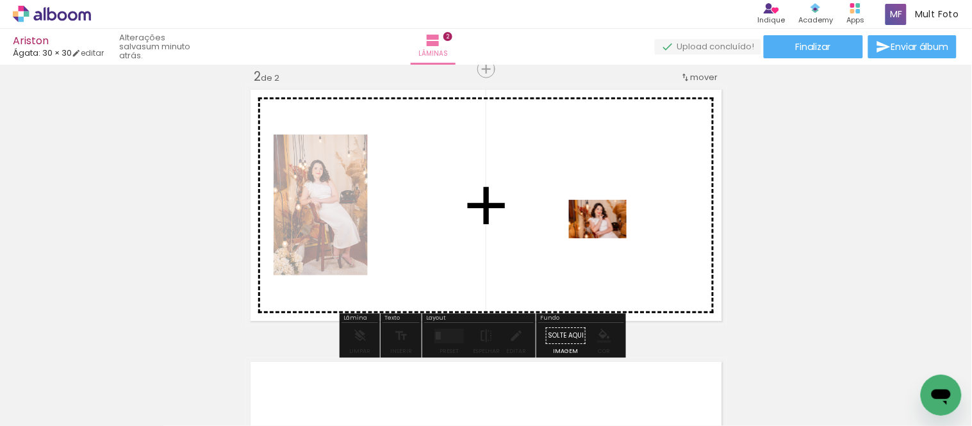
drag, startPoint x: 278, startPoint y: 398, endPoint x: 607, endPoint y: 238, distance: 366.0
click at [607, 238] on quentale-workspace at bounding box center [486, 213] width 972 height 426
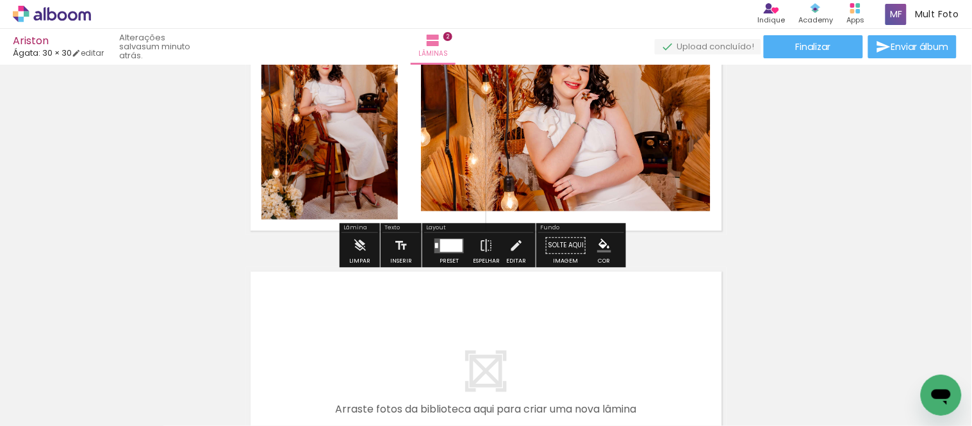
scroll to position [431, 0]
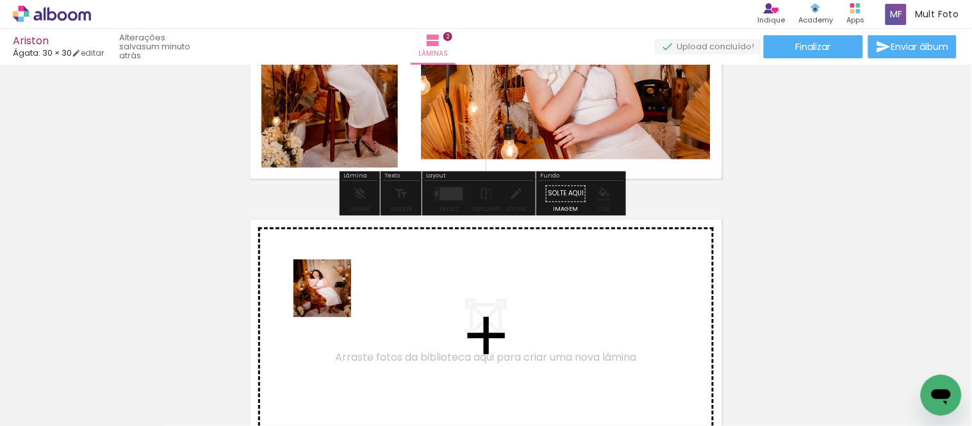
drag, startPoint x: 338, startPoint y: 343, endPoint x: 417, endPoint y: 361, distance: 81.0
click at [335, 289] on quentale-workspace at bounding box center [486, 213] width 972 height 426
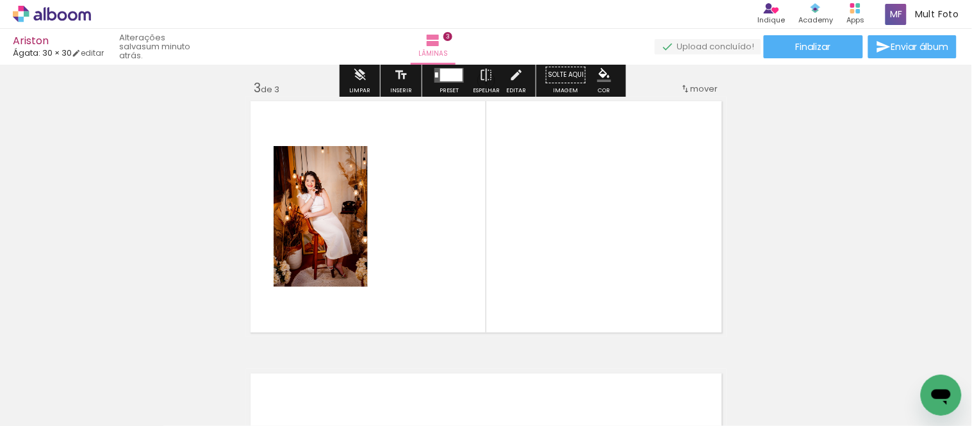
scroll to position [561, 0]
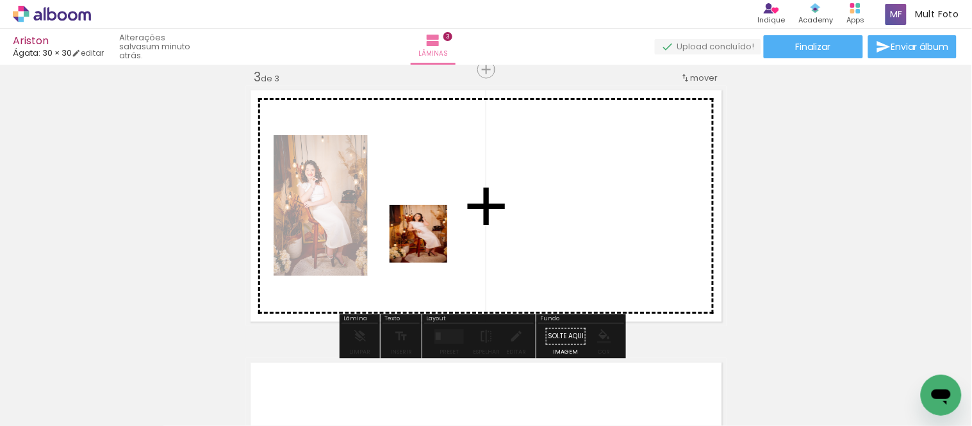
drag, startPoint x: 427, startPoint y: 383, endPoint x: 428, endPoint y: 243, distance: 139.0
click at [428, 243] on quentale-workspace at bounding box center [486, 213] width 972 height 426
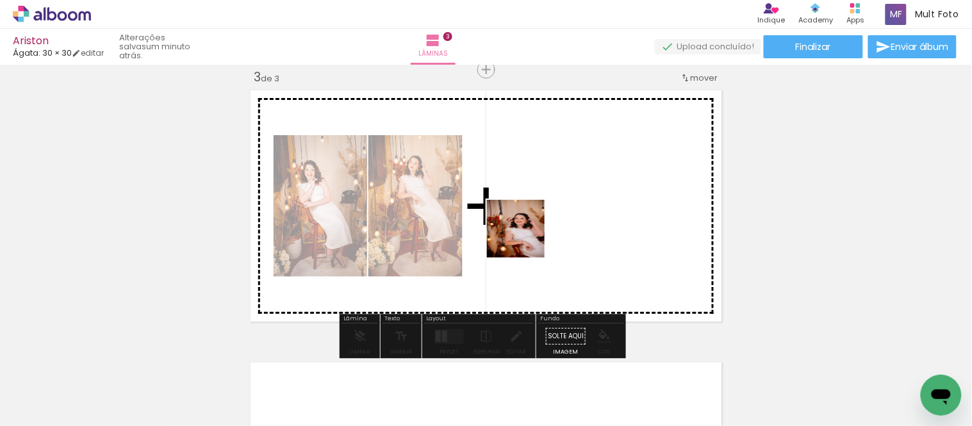
drag, startPoint x: 497, startPoint y: 393, endPoint x: 526, endPoint y: 237, distance: 159.1
click at [526, 237] on quentale-workspace at bounding box center [486, 213] width 972 height 426
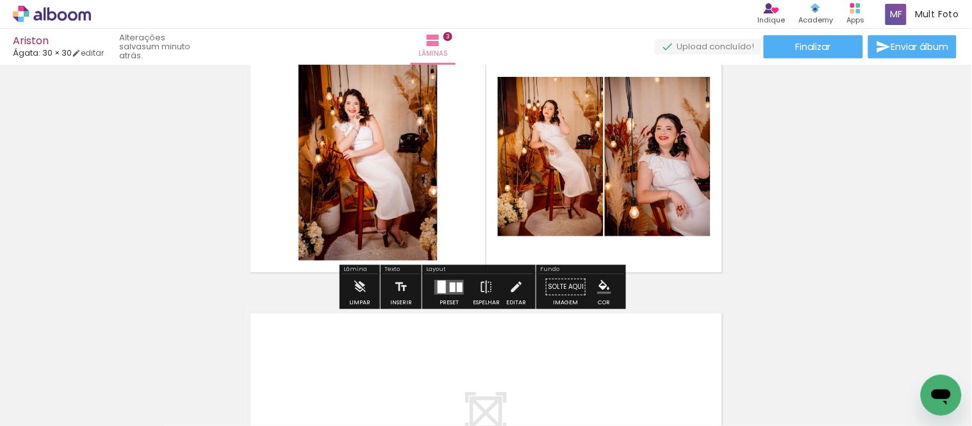
scroll to position [632, 0]
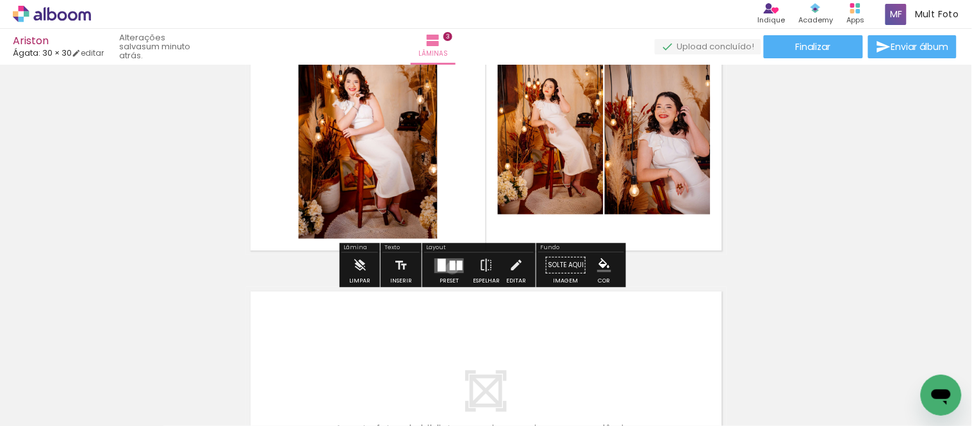
click at [450, 268] on div at bounding box center [453, 266] width 6 height 10
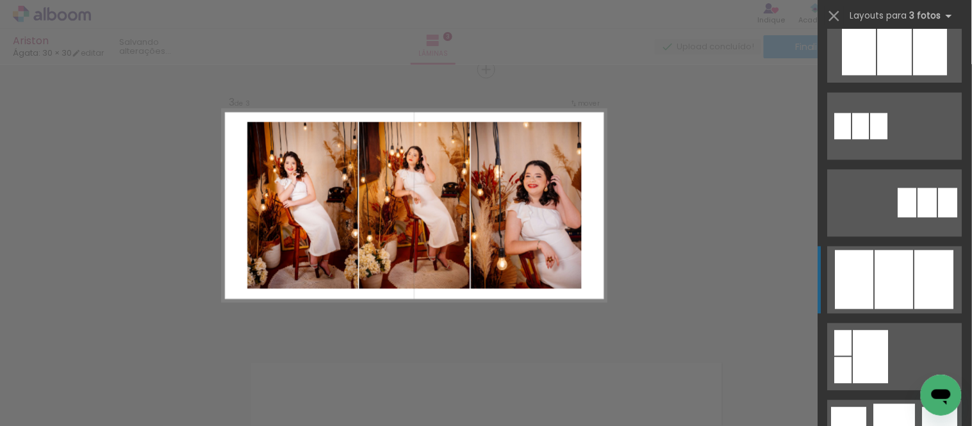
scroll to position [641, 0]
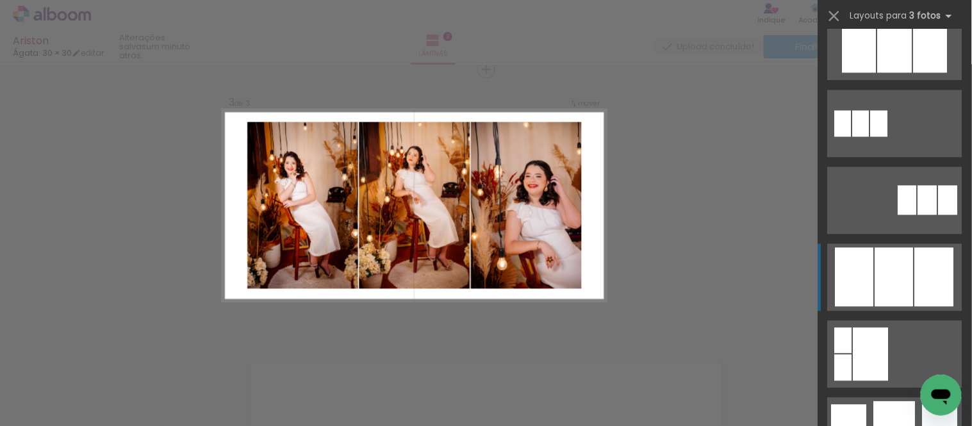
click at [754, 285] on div at bounding box center [894, 277] width 38 height 59
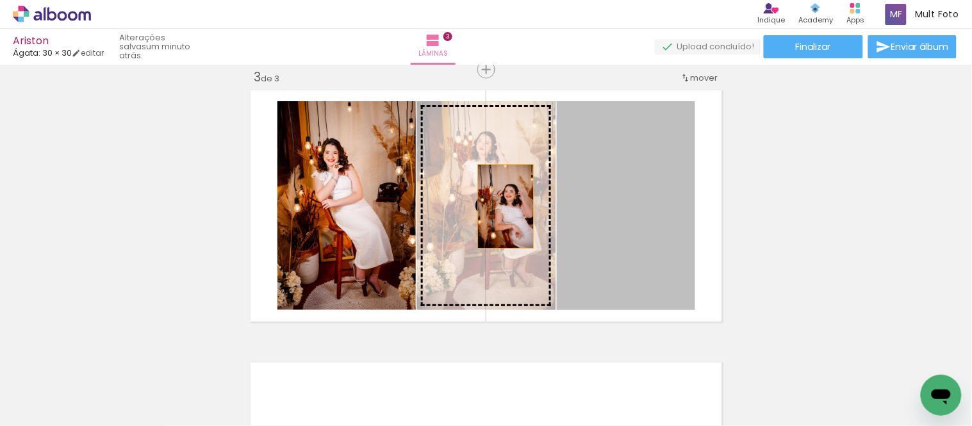
drag, startPoint x: 678, startPoint y: 222, endPoint x: 498, endPoint y: 206, distance: 180.7
click at [0, 0] on slot at bounding box center [0, 0] width 0 height 0
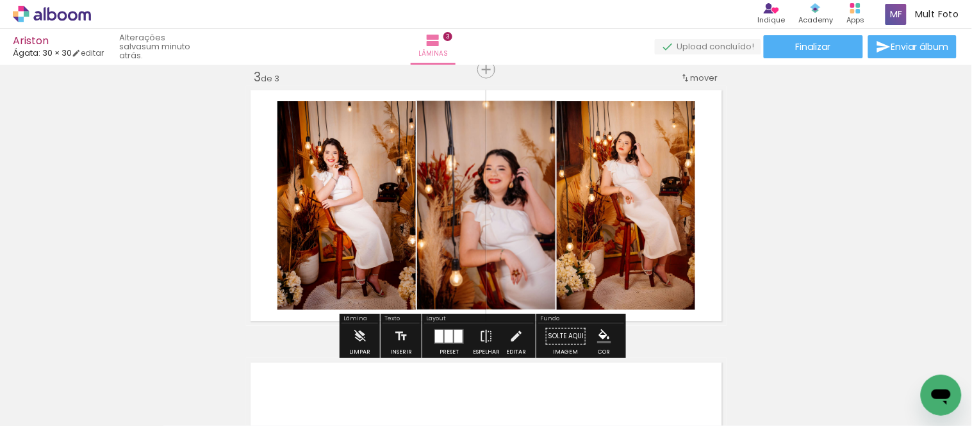
click at [754, 187] on div "Inserir lâmina 1 de 3 Inserir lâmina 2 de 3 Inserir lâmina 3 de 3" at bounding box center [486, 54] width 972 height 1090
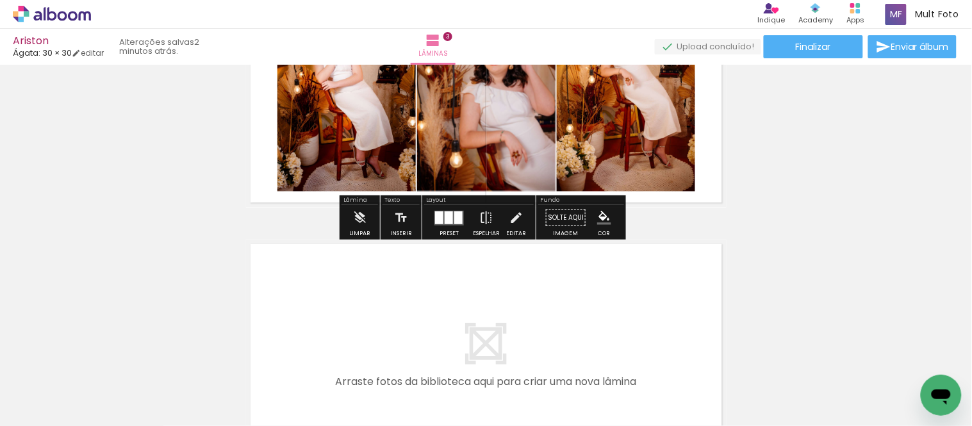
scroll to position [703, 0]
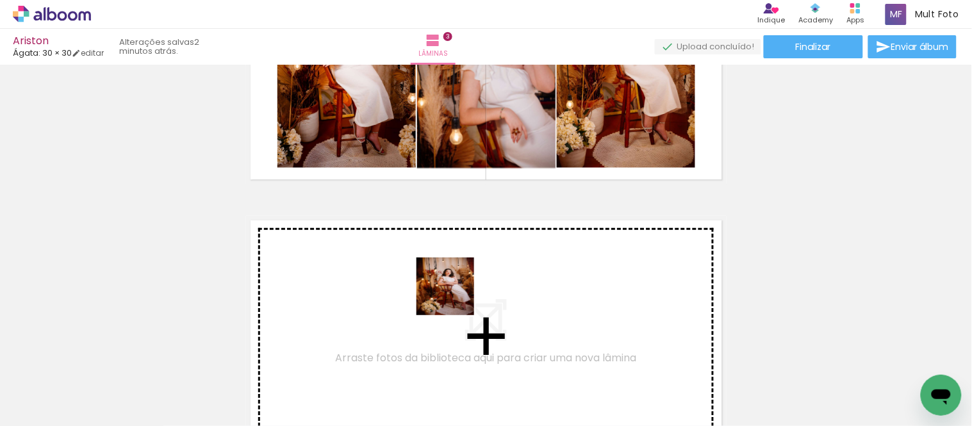
drag, startPoint x: 547, startPoint y: 377, endPoint x: 449, endPoint y: 291, distance: 130.8
click at [449, 291] on quentale-workspace at bounding box center [486, 213] width 972 height 426
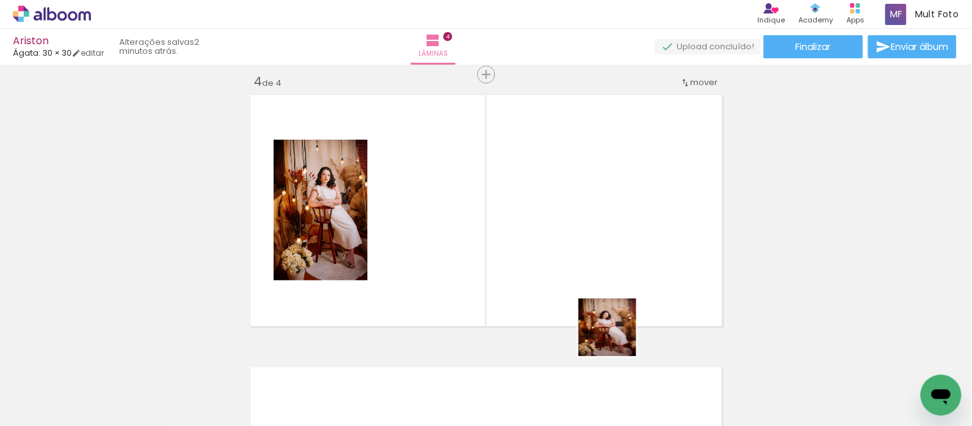
scroll to position [834, 0]
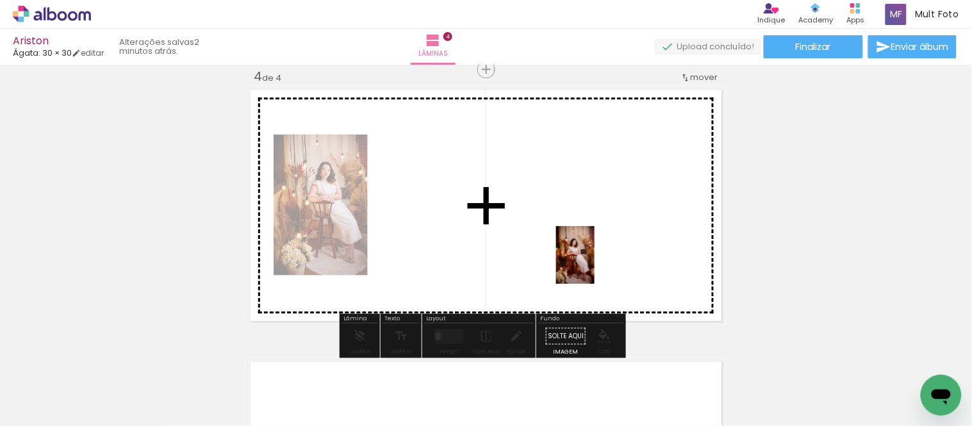
drag, startPoint x: 644, startPoint y: 378, endPoint x: 595, endPoint y: 265, distance: 123.7
click at [595, 265] on quentale-workspace at bounding box center [486, 213] width 972 height 426
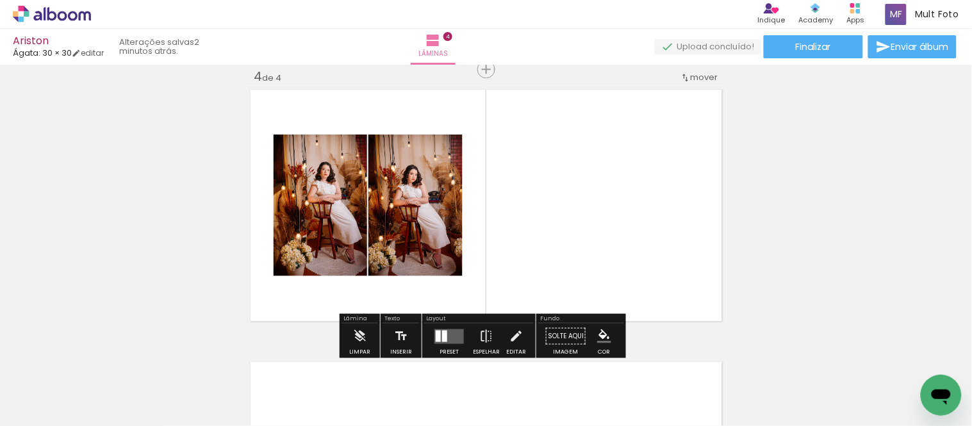
click at [450, 299] on quentale-layouter at bounding box center [448, 336] width 29 height 15
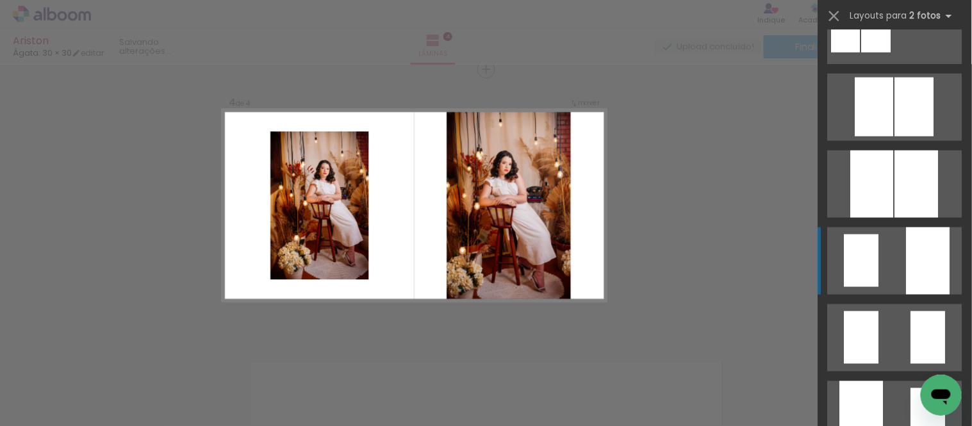
scroll to position [356, 0]
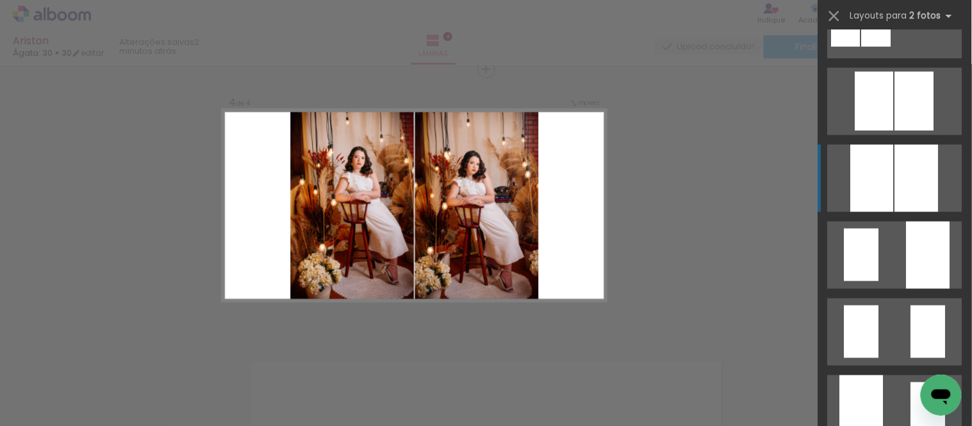
click at [754, 148] on div at bounding box center [917, 178] width 44 height 67
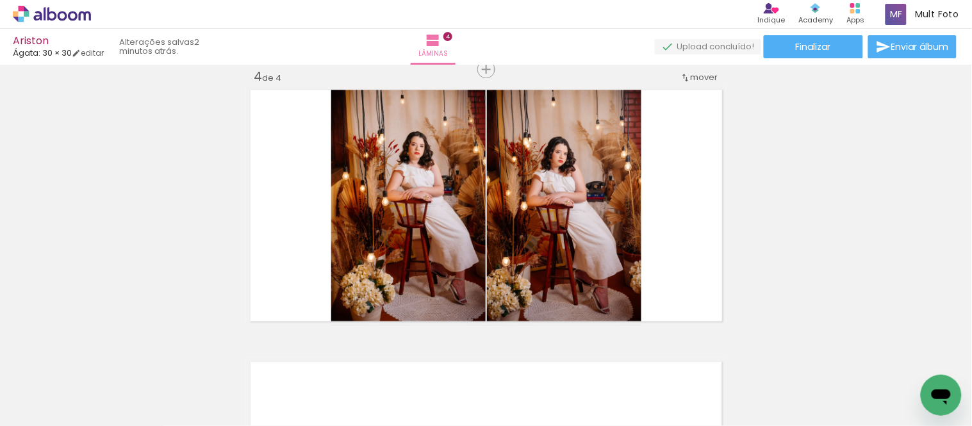
scroll to position [0, 359]
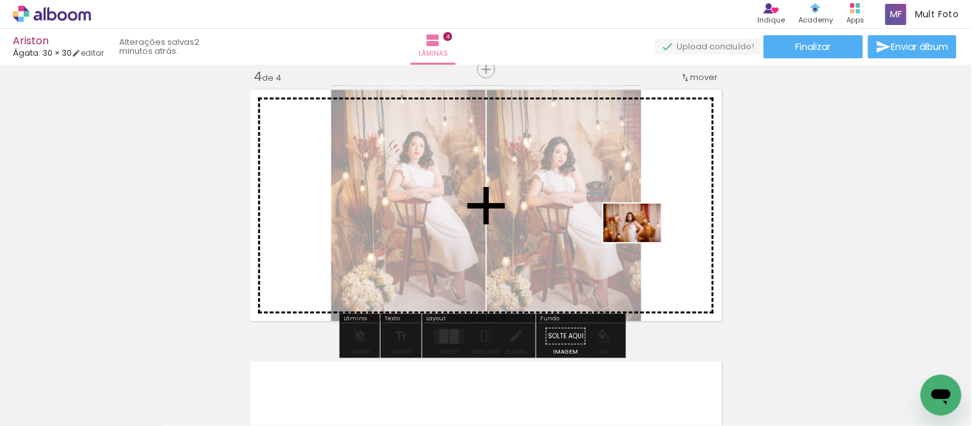
drag, startPoint x: 791, startPoint y: 405, endPoint x: 642, endPoint y: 242, distance: 220.4
click at [642, 242] on quentale-workspace at bounding box center [486, 213] width 972 height 426
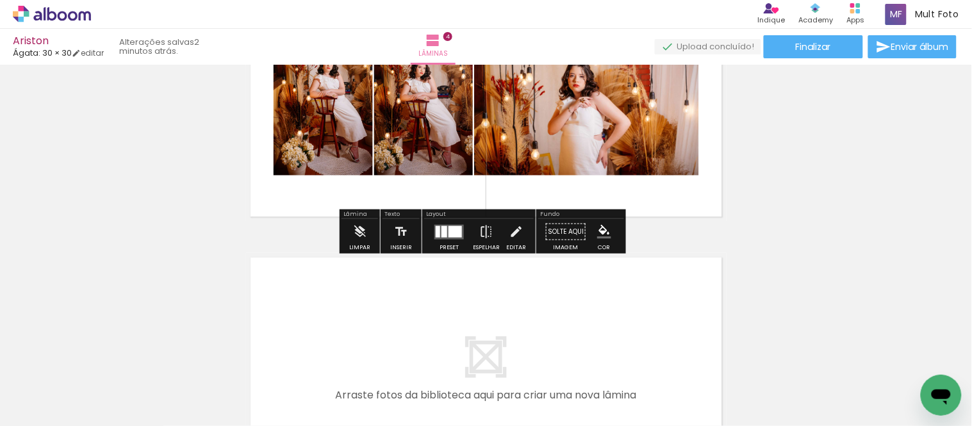
scroll to position [976, 0]
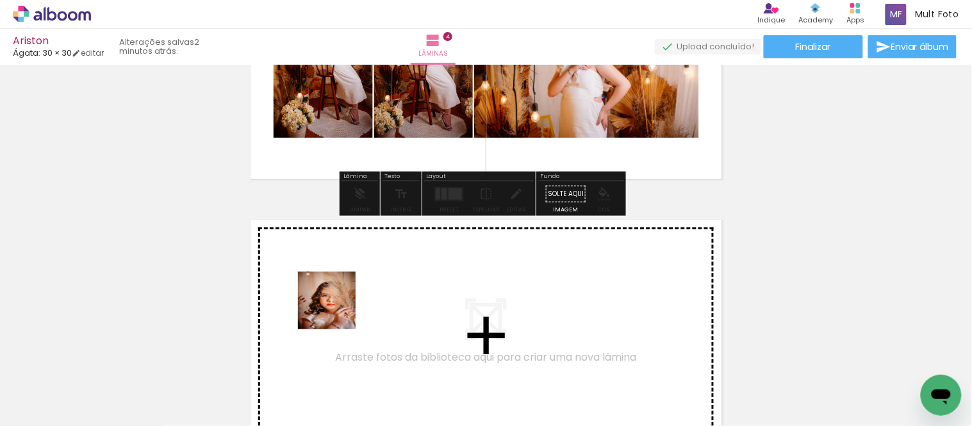
drag, startPoint x: 356, startPoint y: 400, endPoint x: 334, endPoint y: 305, distance: 97.9
click at [334, 299] on quentale-workspace at bounding box center [486, 213] width 972 height 426
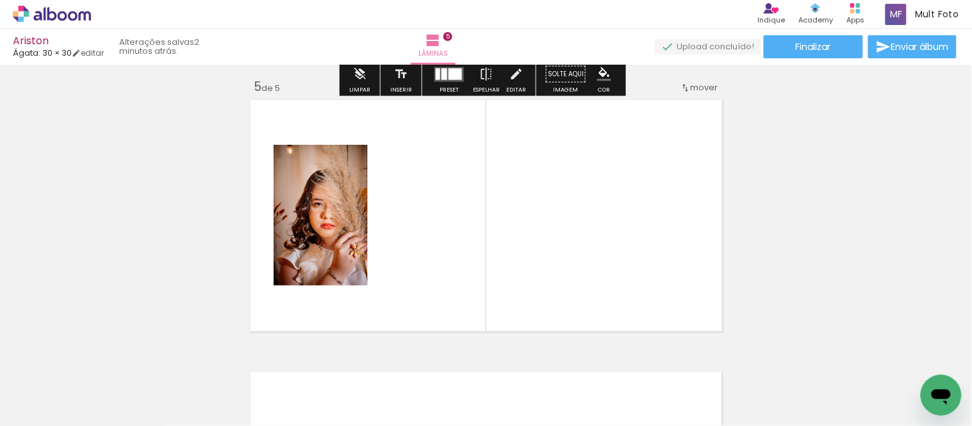
scroll to position [1105, 0]
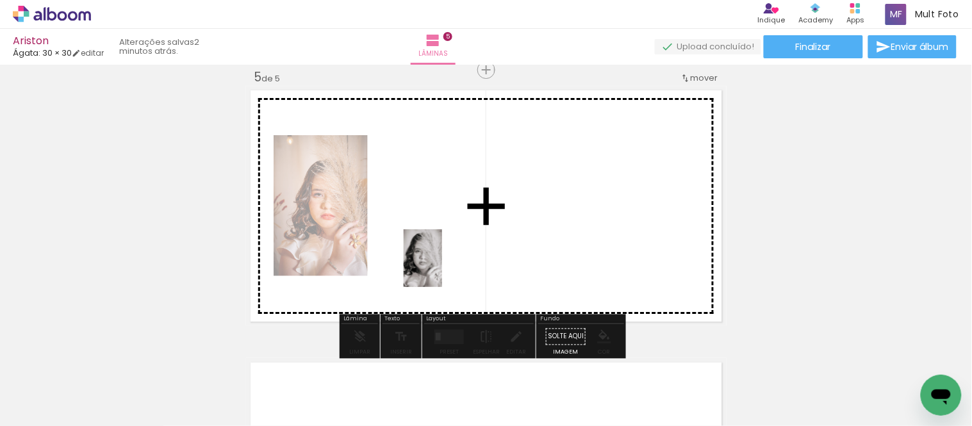
drag, startPoint x: 443, startPoint y: 364, endPoint x: 442, endPoint y: 268, distance: 96.1
click at [442, 268] on quentale-workspace at bounding box center [486, 213] width 972 height 426
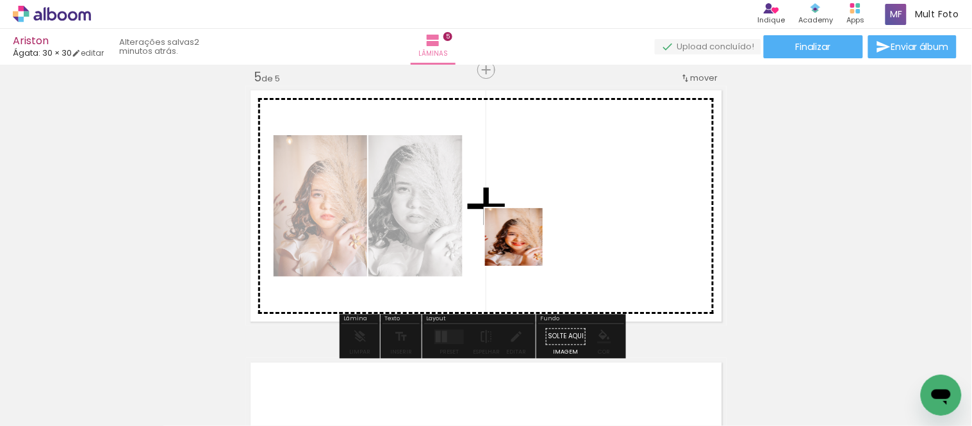
drag, startPoint x: 488, startPoint y: 393, endPoint x: 523, endPoint y: 247, distance: 150.9
click at [523, 247] on quentale-workspace at bounding box center [486, 213] width 972 height 426
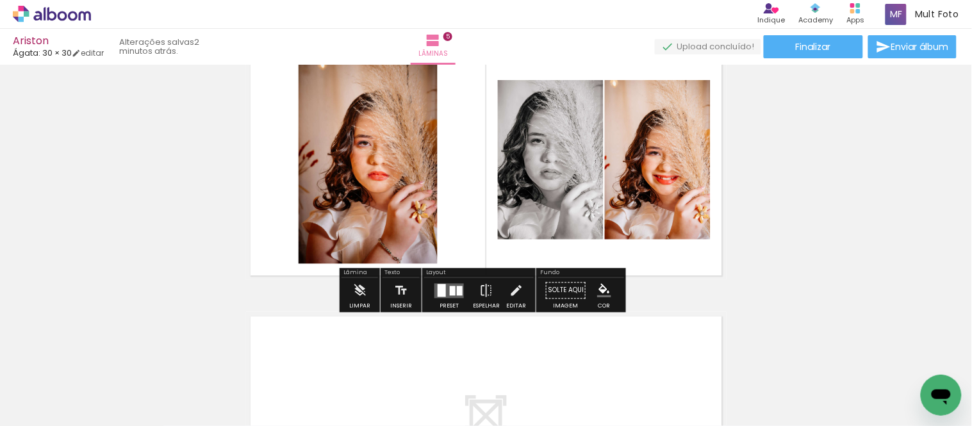
scroll to position [1176, 0]
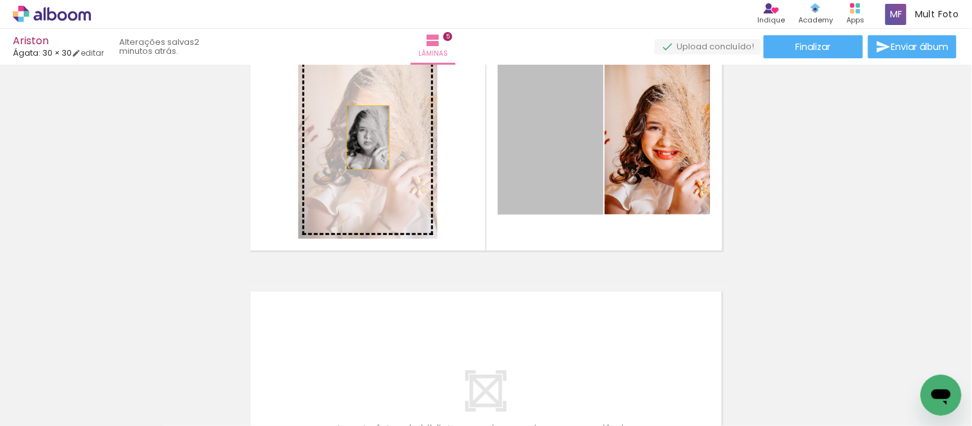
drag, startPoint x: 541, startPoint y: 161, endPoint x: 363, endPoint y: 137, distance: 180.3
click at [0, 0] on slot at bounding box center [0, 0] width 0 height 0
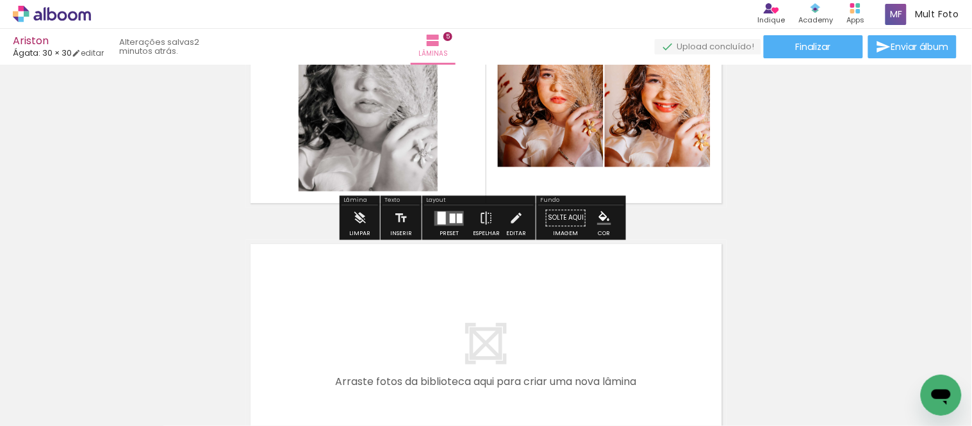
scroll to position [1248, 0]
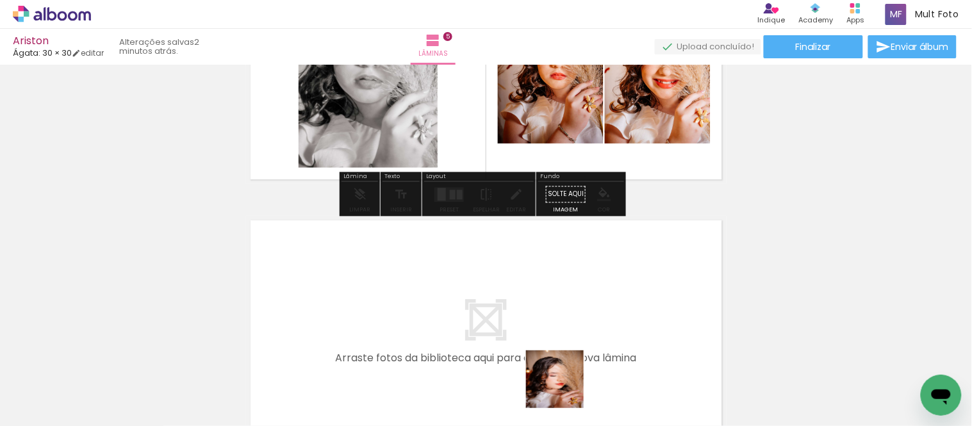
drag, startPoint x: 570, startPoint y: 395, endPoint x: 652, endPoint y: 402, distance: 81.6
click at [510, 299] on quentale-workspace at bounding box center [486, 213] width 972 height 426
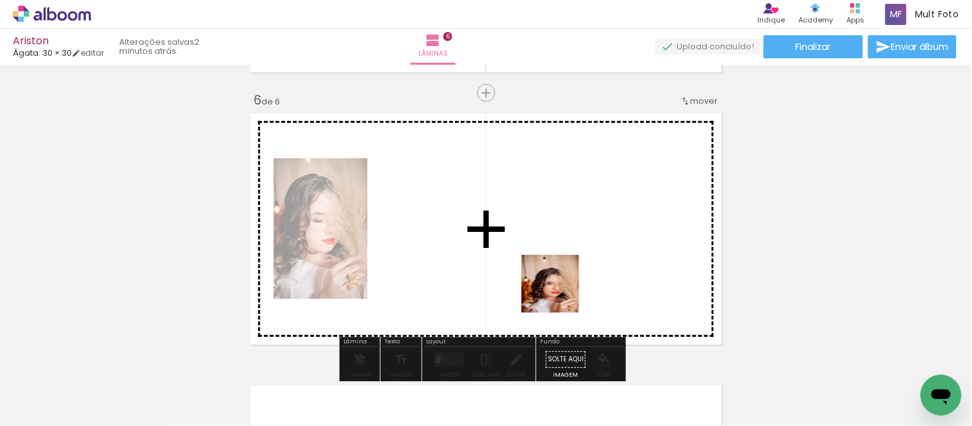
scroll to position [1378, 0]
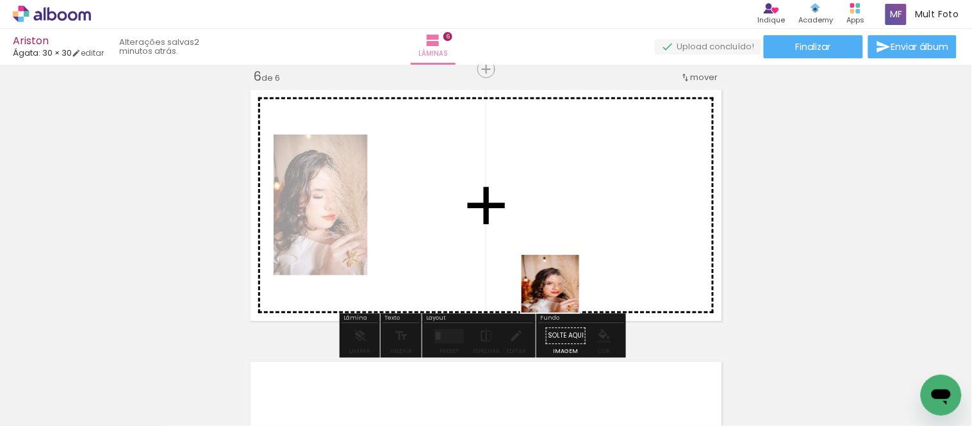
drag, startPoint x: 560, startPoint y: 293, endPoint x: 734, endPoint y: 391, distance: 199.1
click at [541, 264] on quentale-workspace at bounding box center [486, 213] width 972 height 426
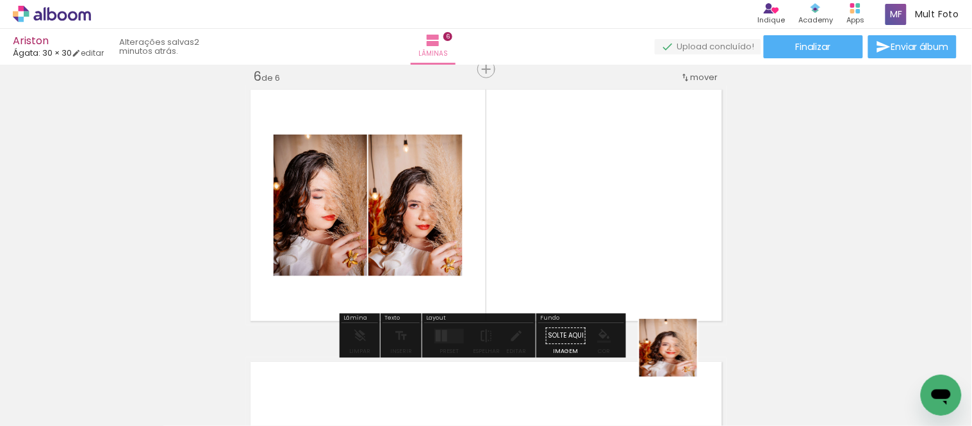
drag, startPoint x: 695, startPoint y: 382, endPoint x: 541, endPoint y: 260, distance: 196.1
click at [610, 251] on quentale-workspace at bounding box center [486, 213] width 972 height 426
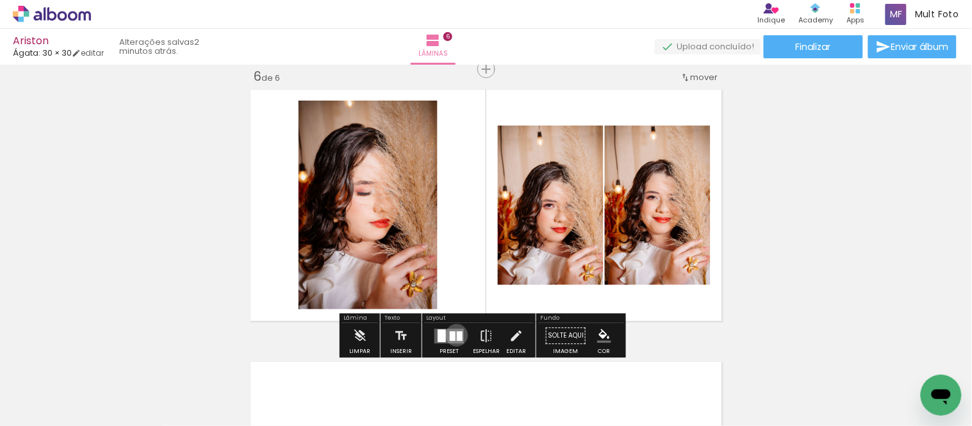
click at [457, 299] on div at bounding box center [460, 336] width 6 height 10
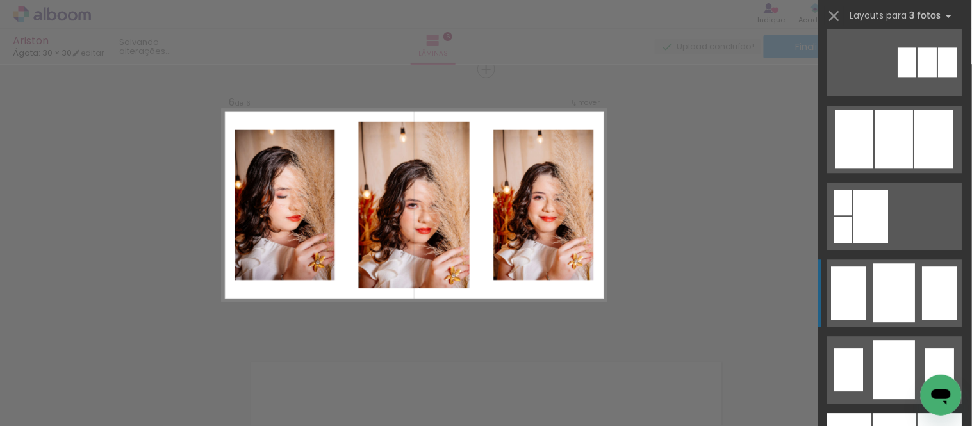
scroll to position [854, 0]
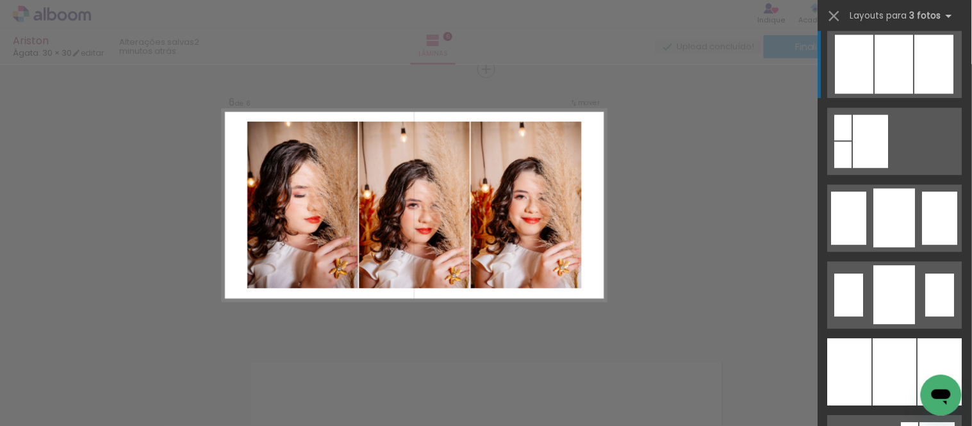
click at [754, 64] on div at bounding box center [855, 64] width 38 height 59
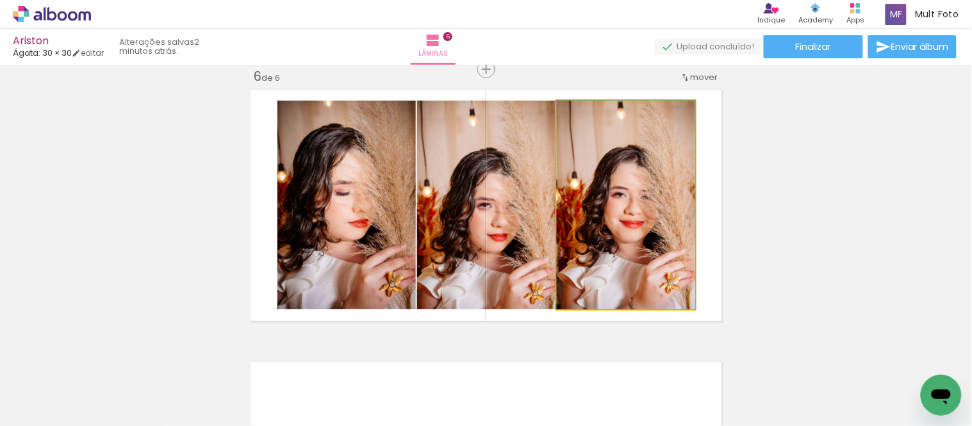
click at [655, 215] on quentale-photo at bounding box center [626, 205] width 138 height 209
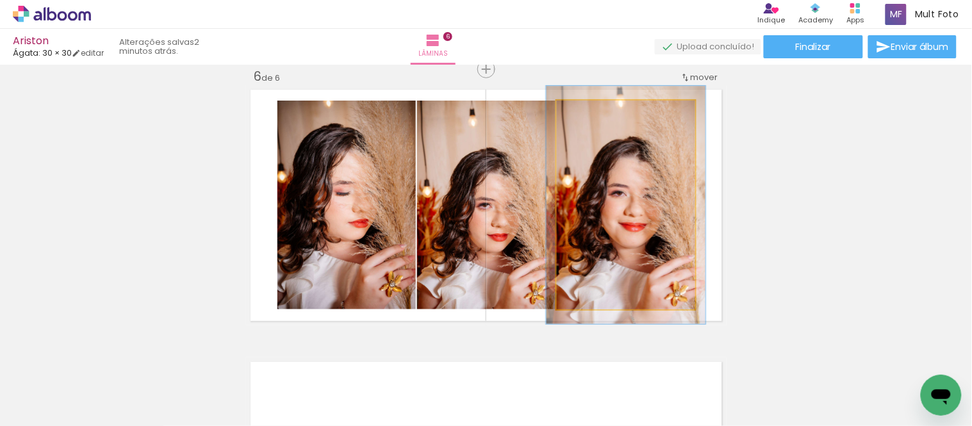
type paper-slider "114"
click at [591, 110] on div at bounding box center [593, 114] width 12 height 12
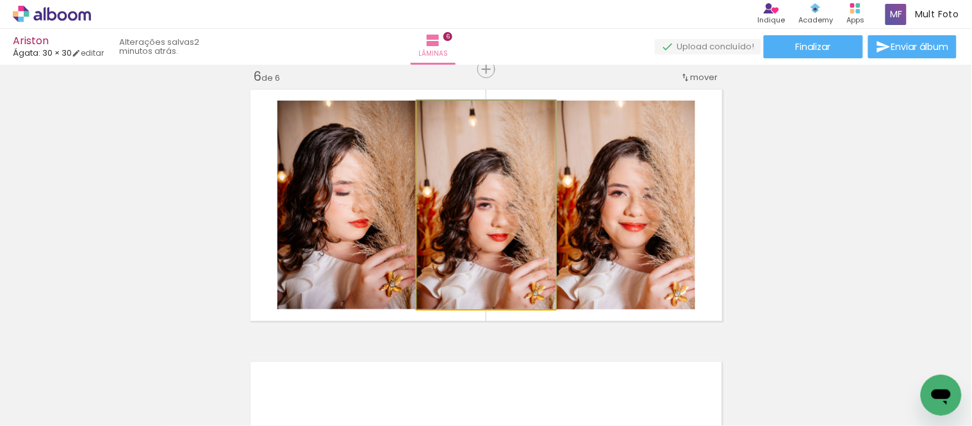
click at [509, 225] on quentale-photo at bounding box center [486, 205] width 138 height 209
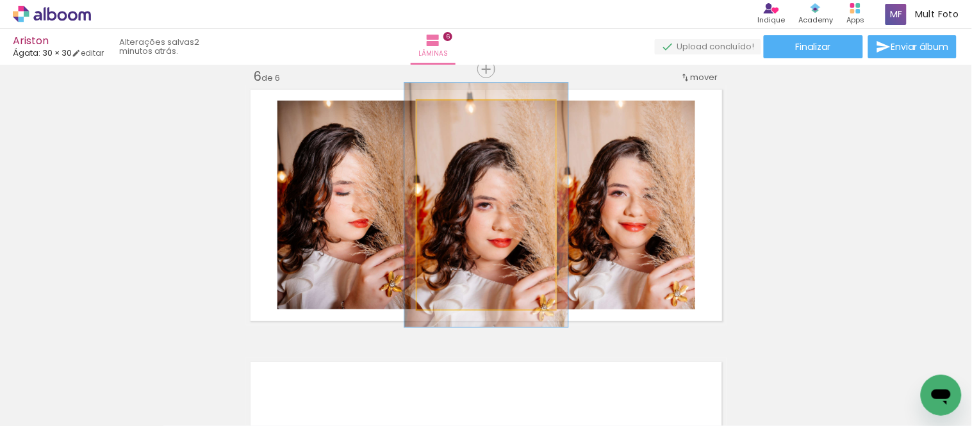
type paper-slider "117"
click at [449, 111] on div at bounding box center [455, 114] width 12 height 12
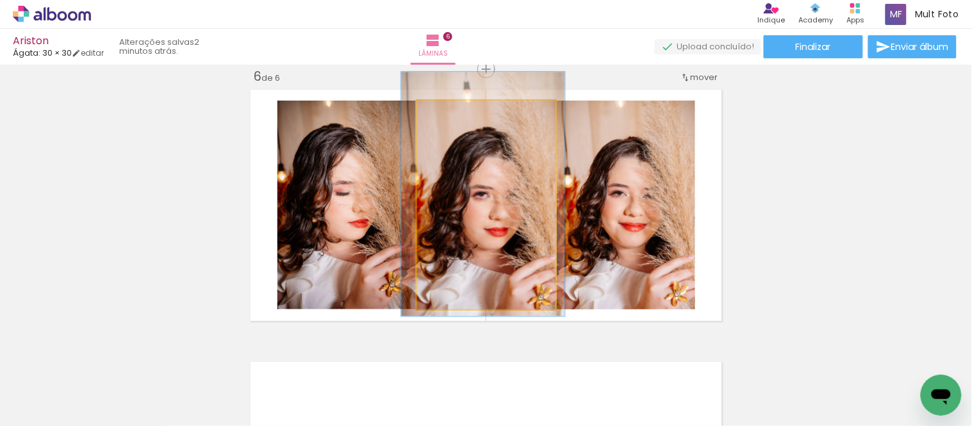
drag, startPoint x: 521, startPoint y: 238, endPoint x: 518, endPoint y: 227, distance: 11.4
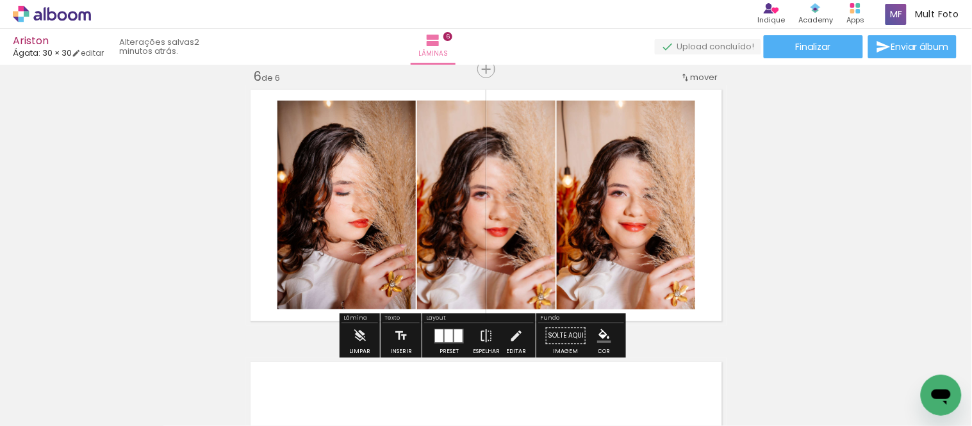
click at [675, 202] on quentale-photo at bounding box center [626, 205] width 138 height 209
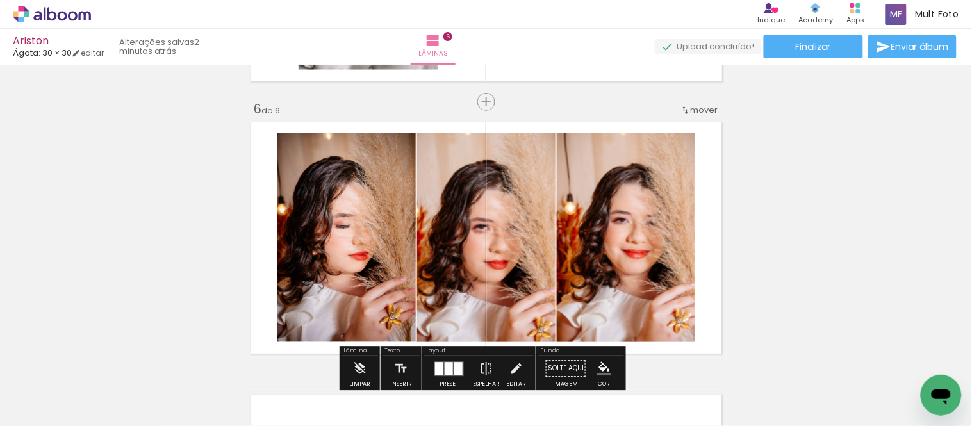
scroll to position [1378, 0]
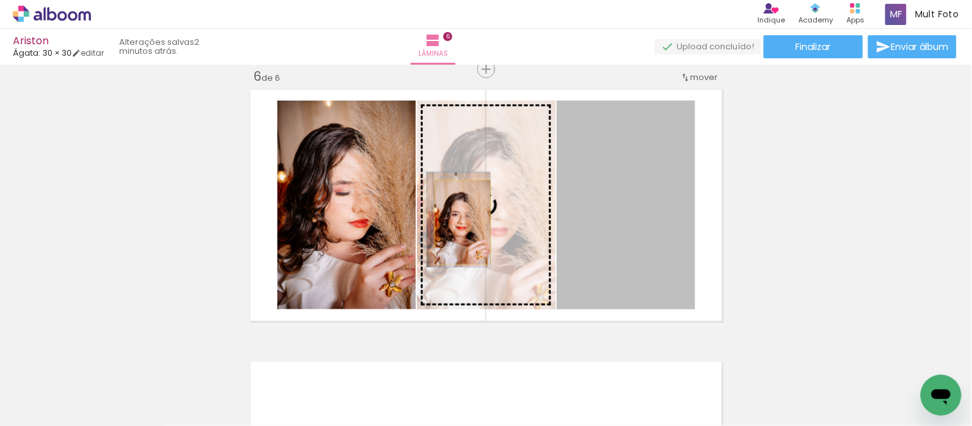
drag, startPoint x: 644, startPoint y: 227, endPoint x: 457, endPoint y: 222, distance: 186.5
click at [0, 0] on slot at bounding box center [0, 0] width 0 height 0
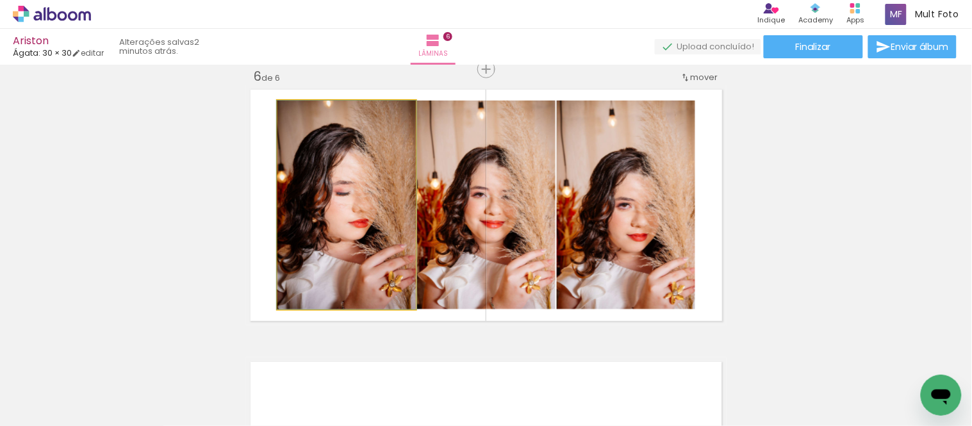
drag, startPoint x: 324, startPoint y: 186, endPoint x: 326, endPoint y: 203, distance: 16.7
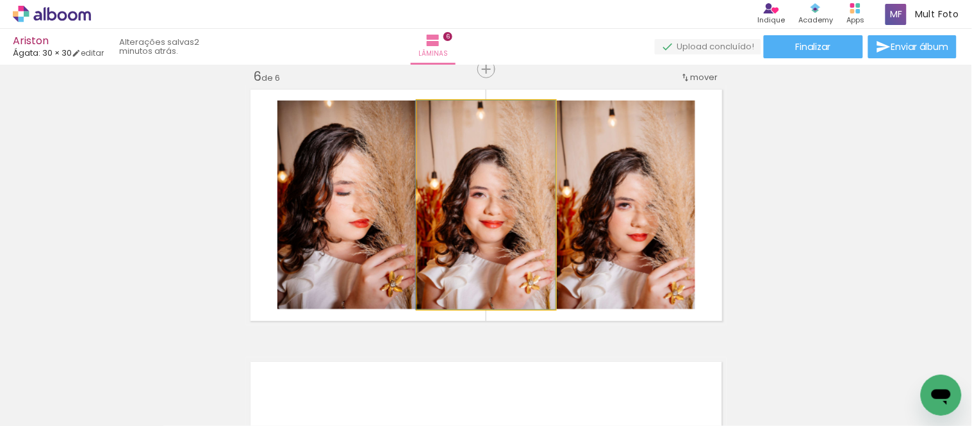
drag, startPoint x: 500, startPoint y: 174, endPoint x: 496, endPoint y: 152, distance: 22.9
click at [500, 154] on quentale-photo at bounding box center [486, 205] width 138 height 209
click at [0, 0] on div at bounding box center [0, 0] width 0 height 0
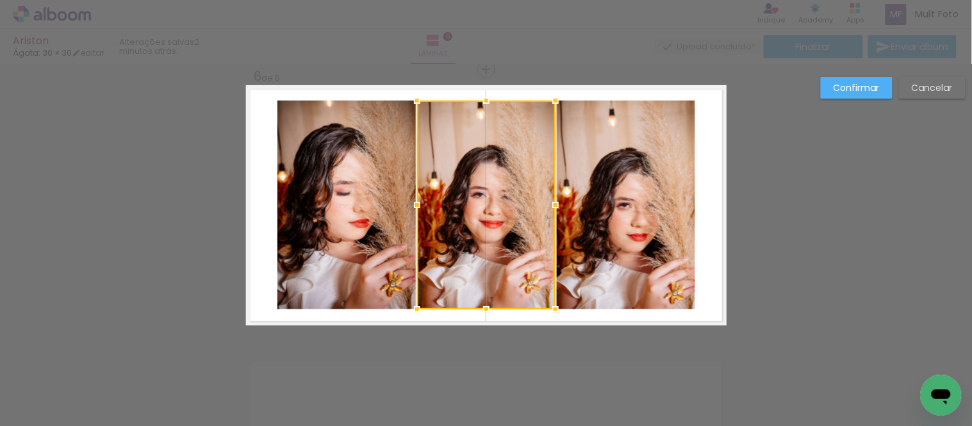
click at [500, 154] on div at bounding box center [486, 205] width 138 height 209
drag, startPoint x: 948, startPoint y: 80, endPoint x: 644, endPoint y: 126, distance: 307.7
click at [754, 80] on paper-button "Cancelar" at bounding box center [932, 88] width 67 height 22
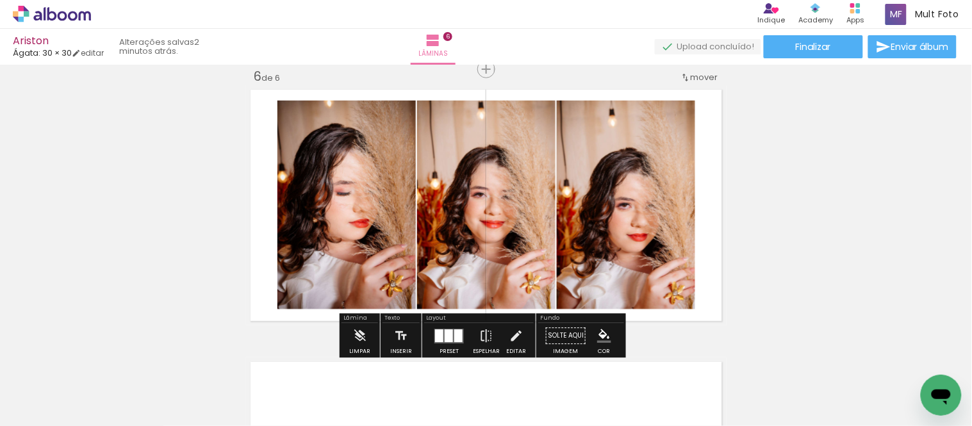
click at [489, 149] on quentale-photo at bounding box center [486, 205] width 138 height 209
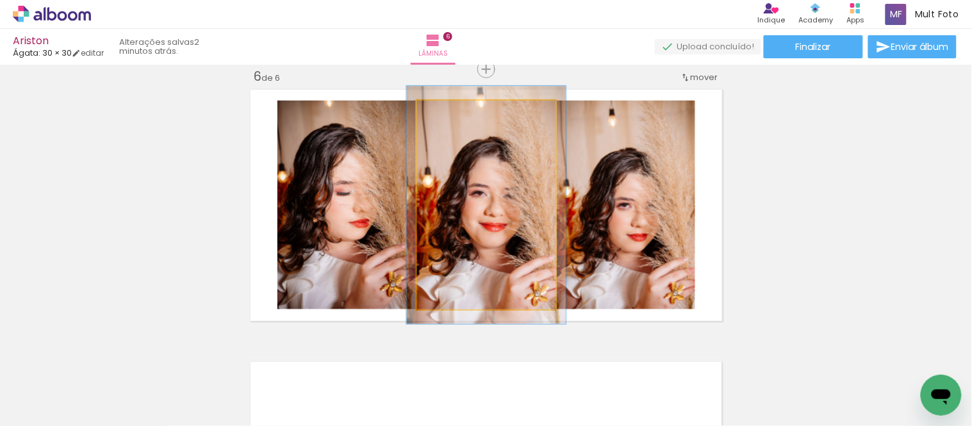
click at [449, 111] on div at bounding box center [453, 114] width 12 height 12
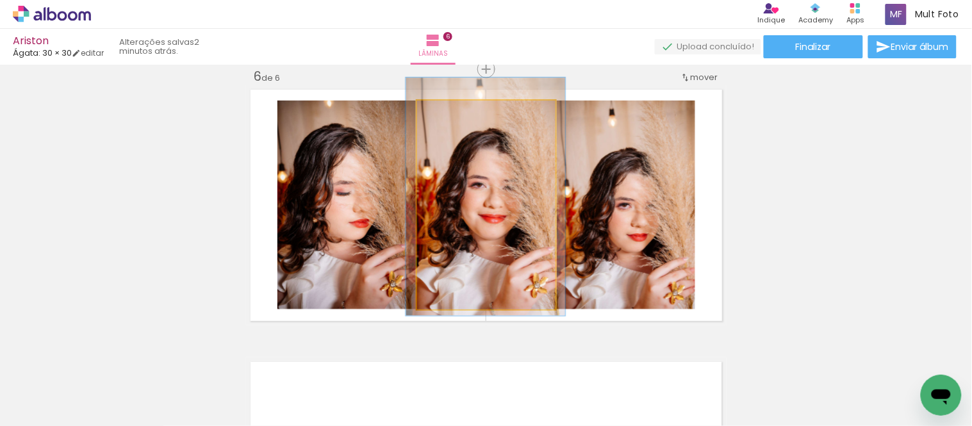
drag, startPoint x: 543, startPoint y: 210, endPoint x: 543, endPoint y: 202, distance: 7.7
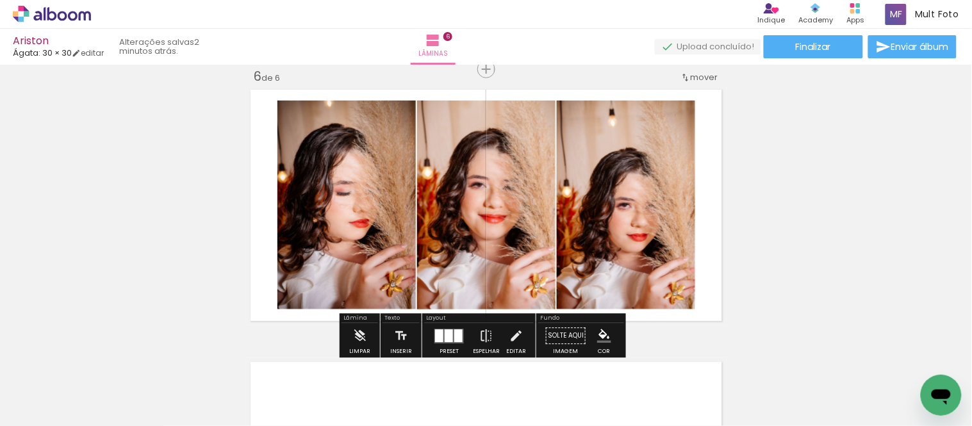
click at [631, 217] on quentale-photo at bounding box center [626, 205] width 138 height 209
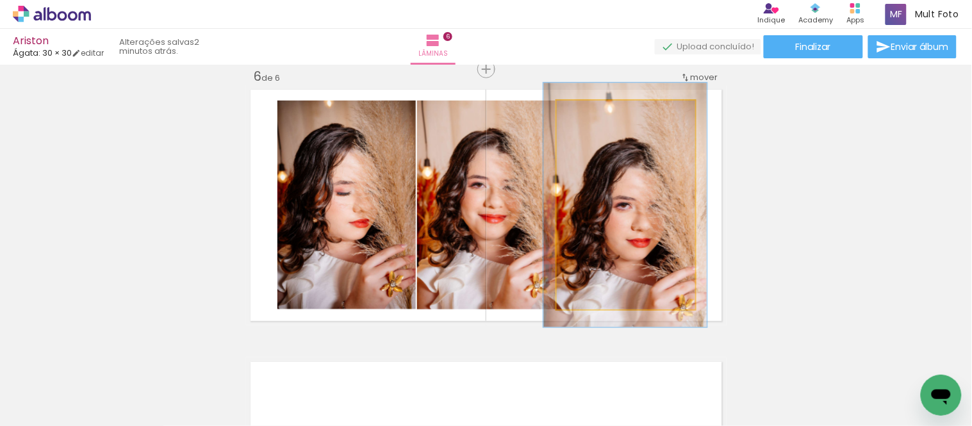
click at [588, 113] on div at bounding box center [594, 114] width 12 height 12
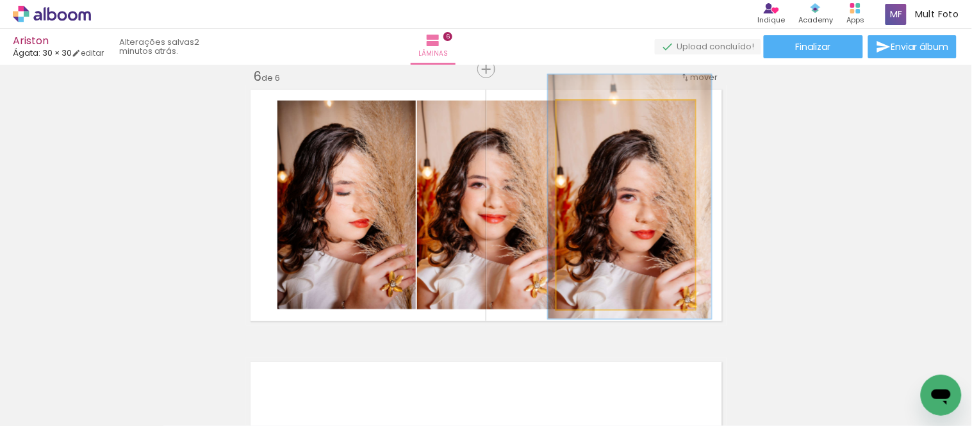
drag, startPoint x: 643, startPoint y: 197, endPoint x: 647, endPoint y: 191, distance: 7.8
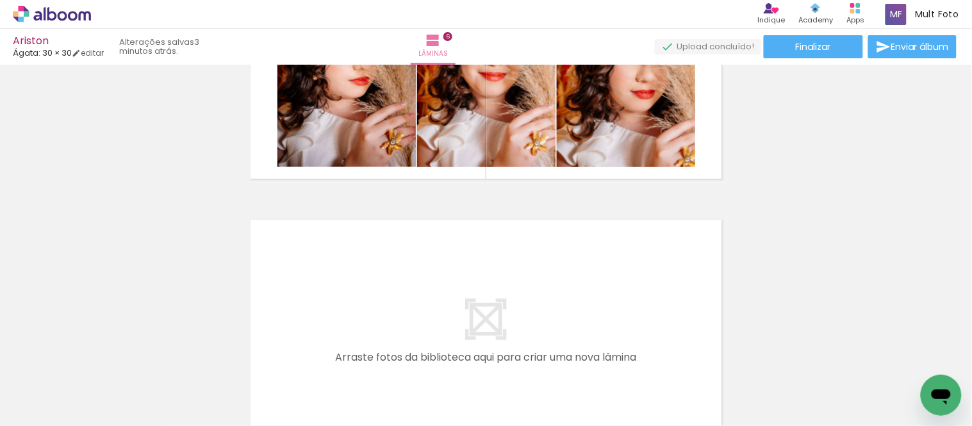
scroll to position [1592, 0]
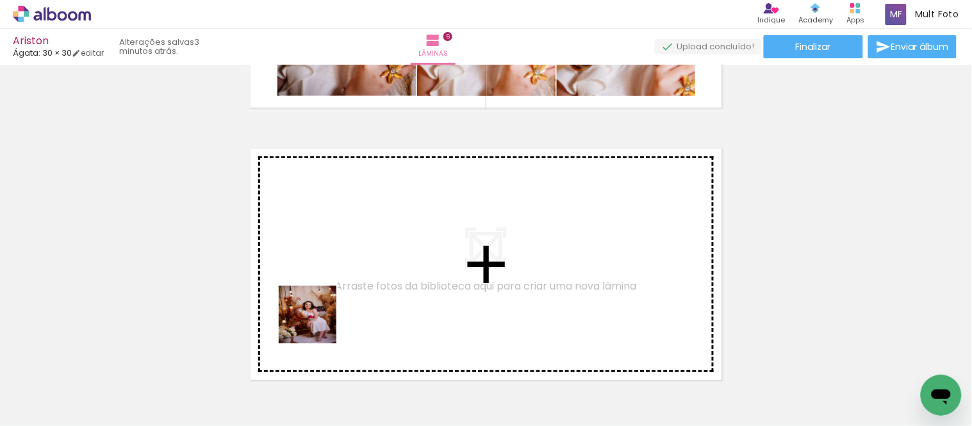
drag, startPoint x: 303, startPoint y: 382, endPoint x: 327, endPoint y: 245, distance: 138.6
click at [327, 245] on quentale-workspace at bounding box center [486, 213] width 972 height 426
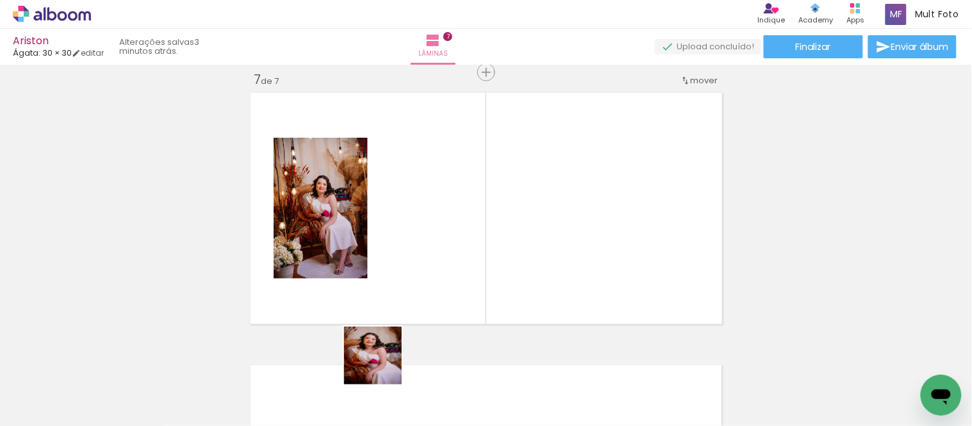
scroll to position [1650, 0]
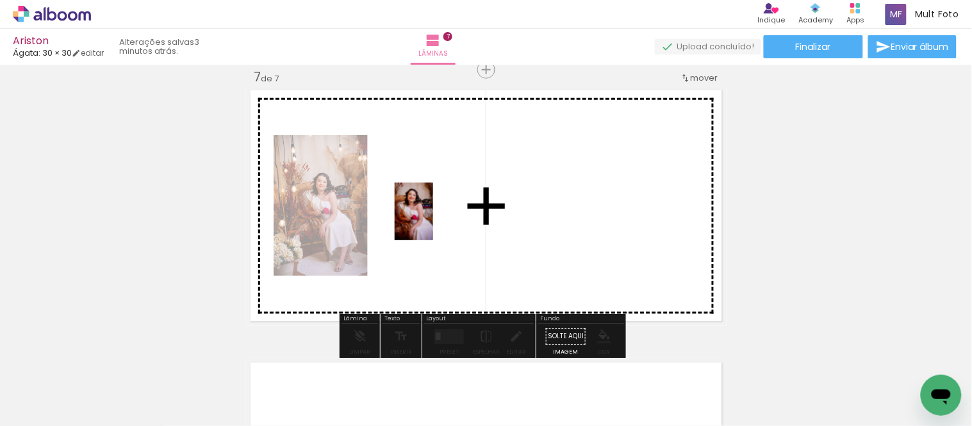
drag, startPoint x: 378, startPoint y: 386, endPoint x: 433, endPoint y: 221, distance: 173.6
click at [433, 221] on quentale-workspace at bounding box center [486, 213] width 972 height 426
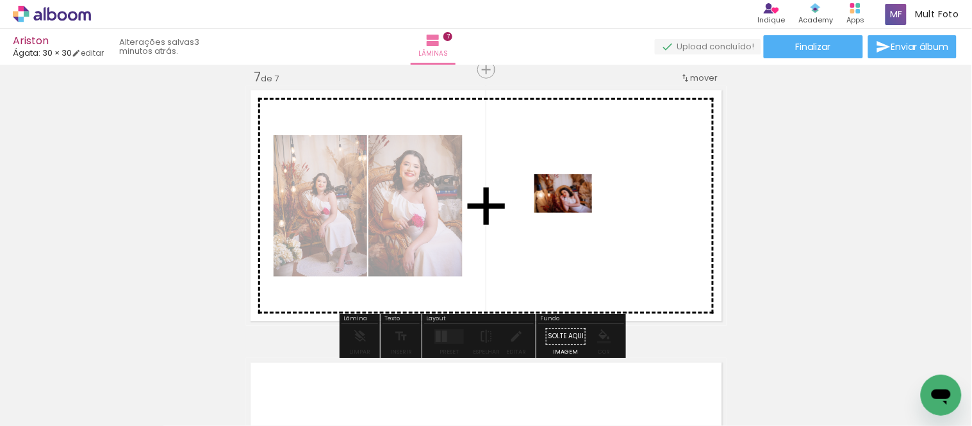
drag, startPoint x: 438, startPoint y: 386, endPoint x: 573, endPoint y: 213, distance: 219.6
click at [573, 213] on quentale-workspace at bounding box center [486, 213] width 972 height 426
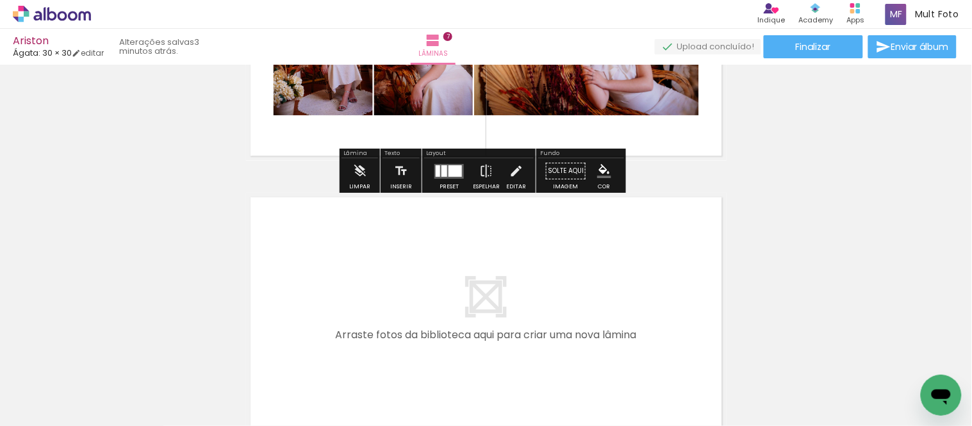
scroll to position [1863, 0]
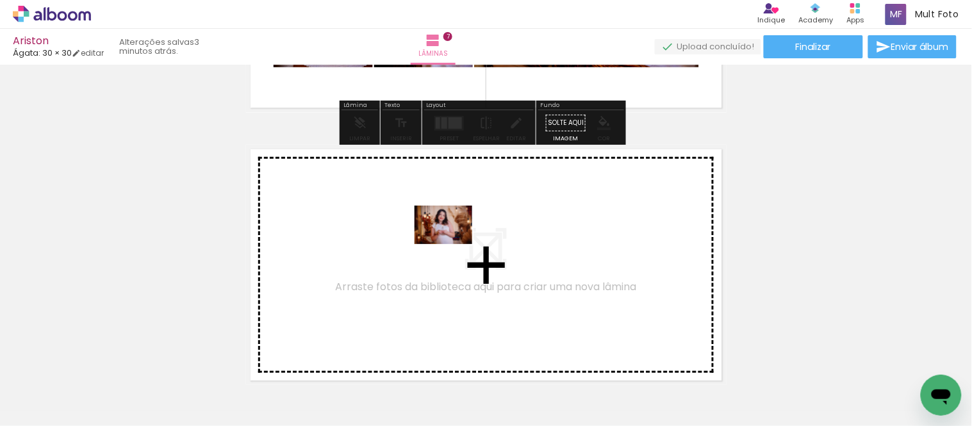
drag, startPoint x: 504, startPoint y: 378, endPoint x: 453, endPoint y: 244, distance: 143.4
click at [453, 244] on quentale-workspace at bounding box center [486, 213] width 972 height 426
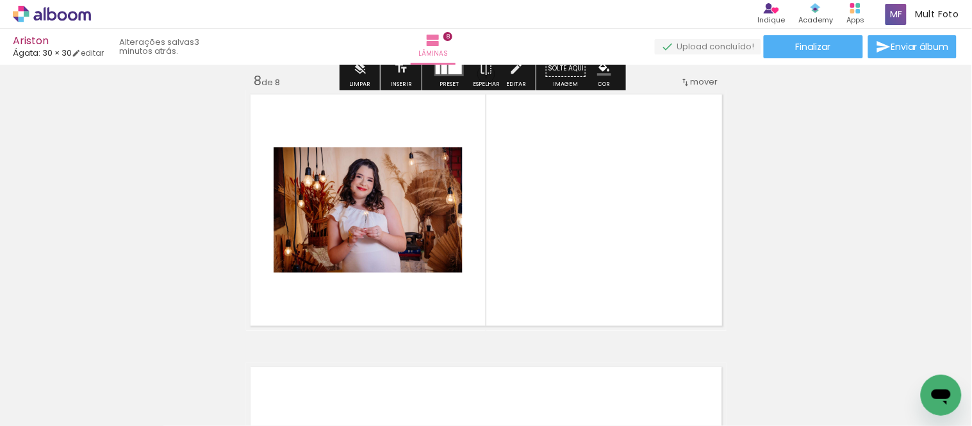
scroll to position [1923, 0]
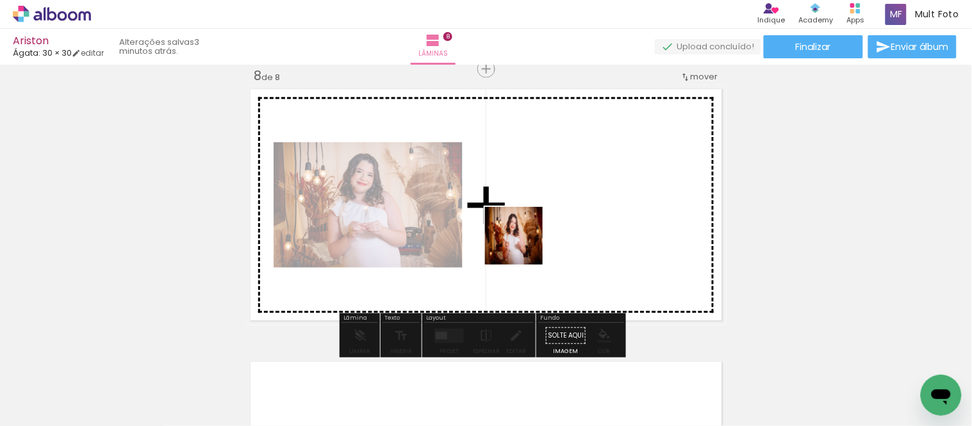
drag, startPoint x: 541, startPoint y: 291, endPoint x: 638, endPoint y: 393, distance: 140.1
click at [523, 242] on quentale-workspace at bounding box center [486, 213] width 972 height 426
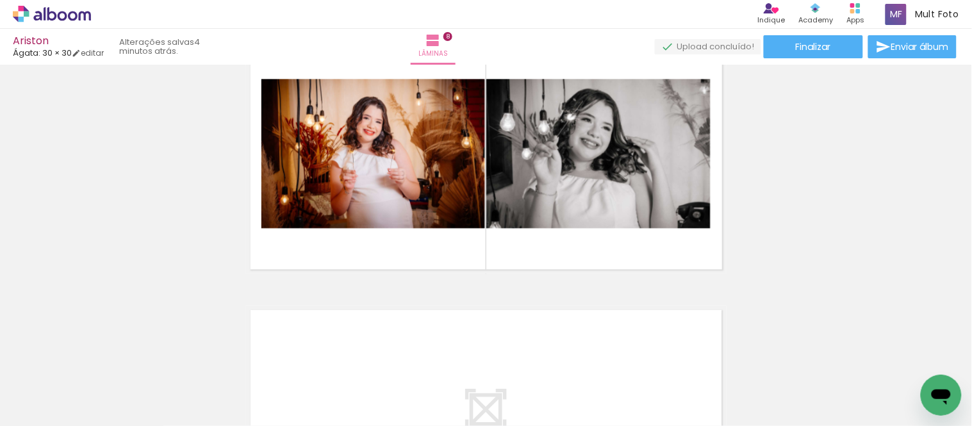
scroll to position [1863, 0]
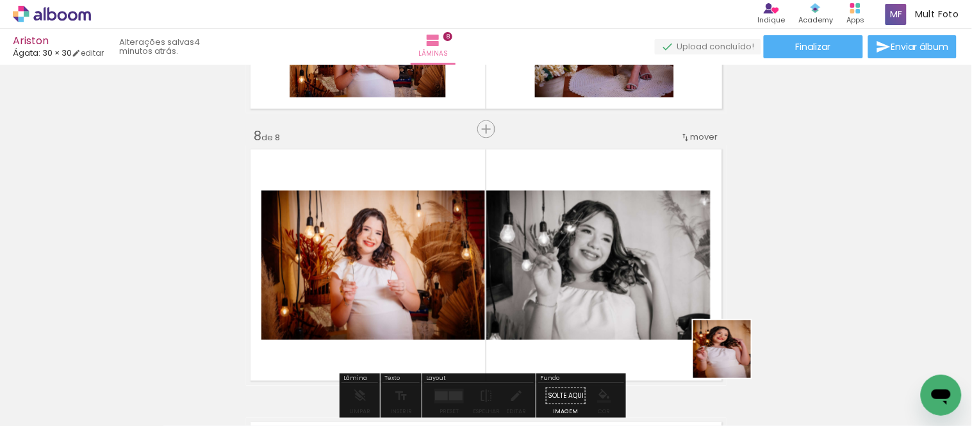
drag, startPoint x: 788, startPoint y: 400, endPoint x: 639, endPoint y: 286, distance: 188.3
click at [639, 286] on quentale-workspace at bounding box center [486, 213] width 972 height 426
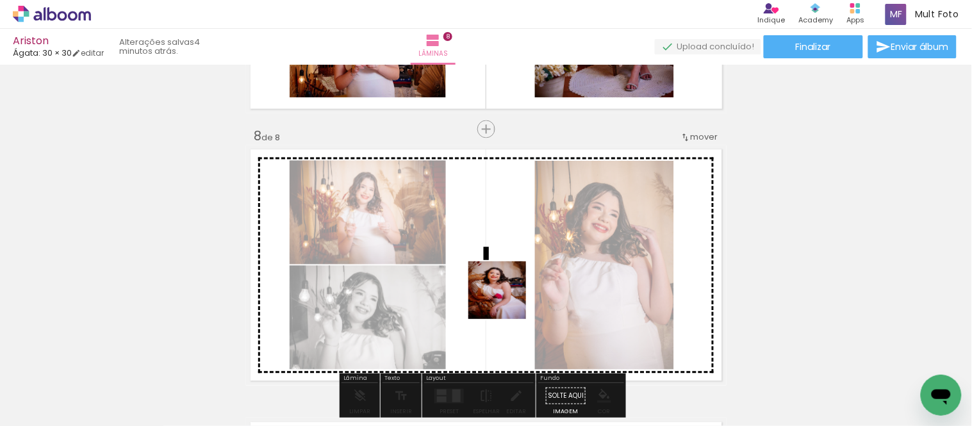
drag, startPoint x: 500, startPoint y: 324, endPoint x: 511, endPoint y: 283, distance: 42.3
click at [511, 283] on quentale-workspace at bounding box center [486, 213] width 972 height 426
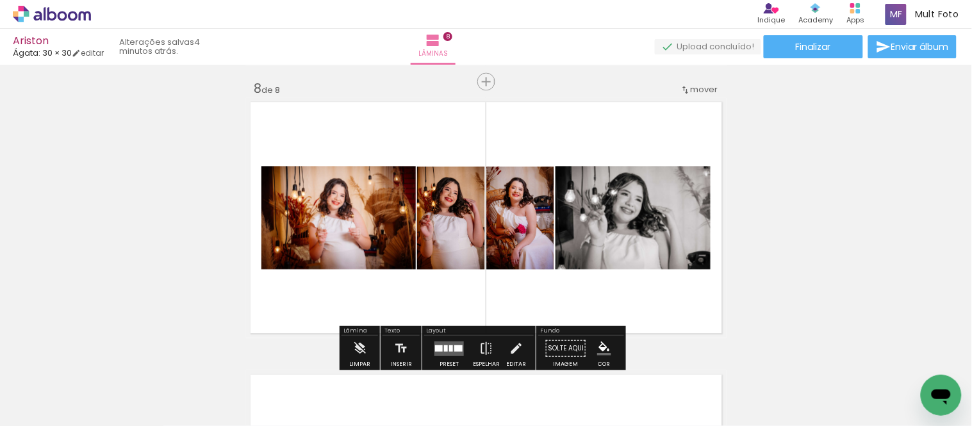
scroll to position [1934, 0]
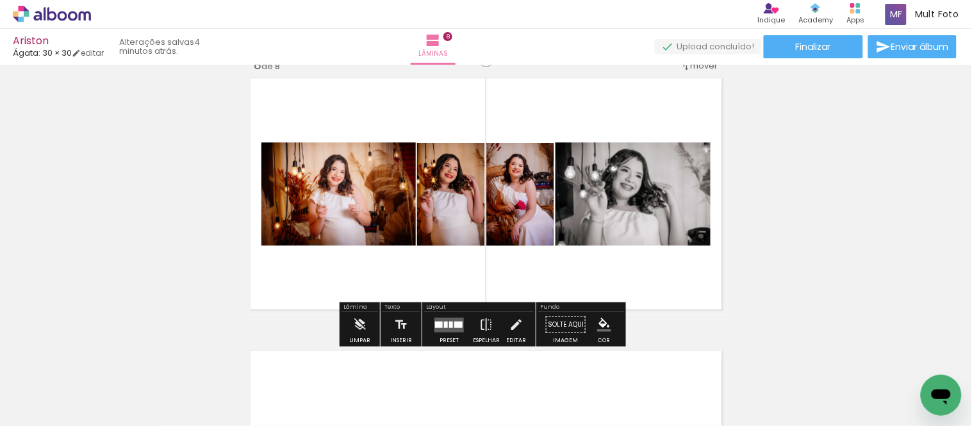
click at [450, 320] on quentale-layouter at bounding box center [448, 325] width 29 height 15
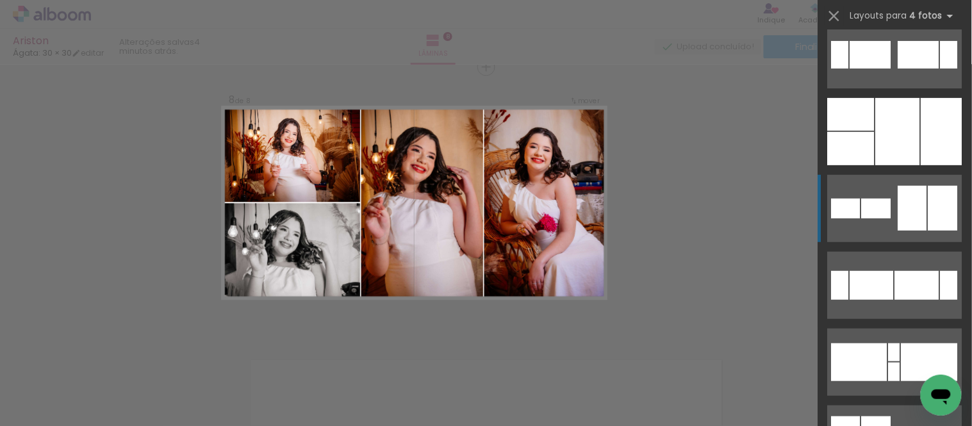
scroll to position [142, 0]
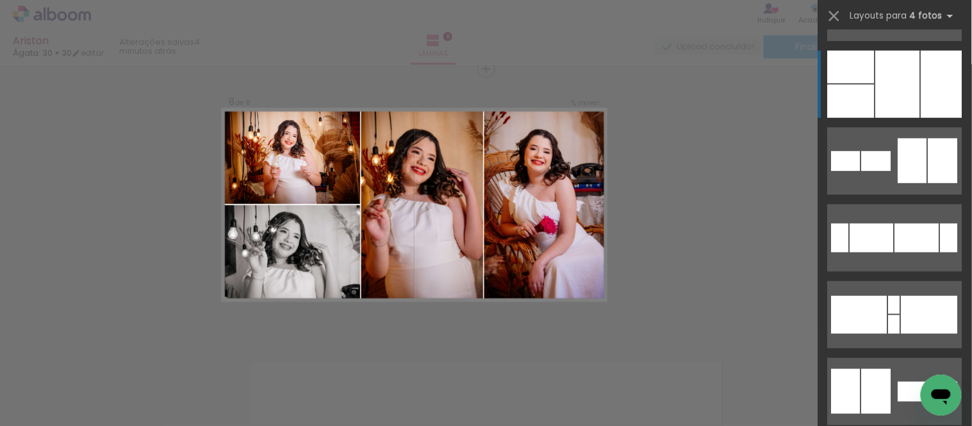
click at [891, 96] on div at bounding box center [898, 84] width 44 height 67
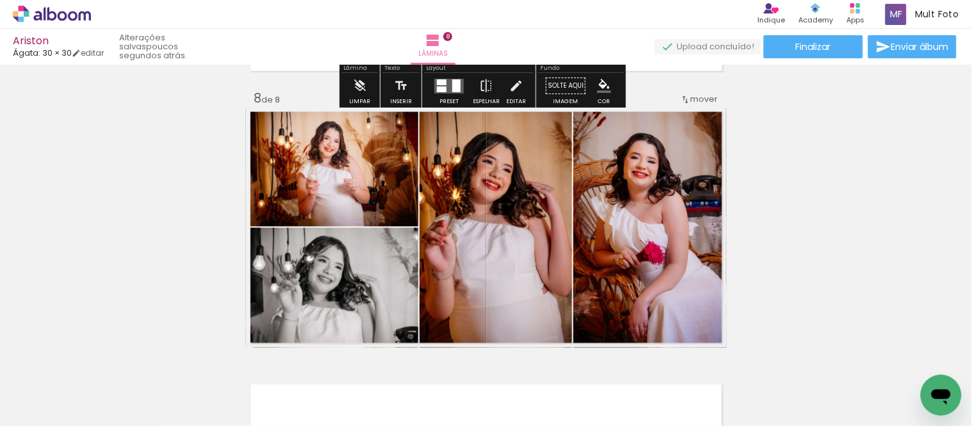
scroll to position [1923, 0]
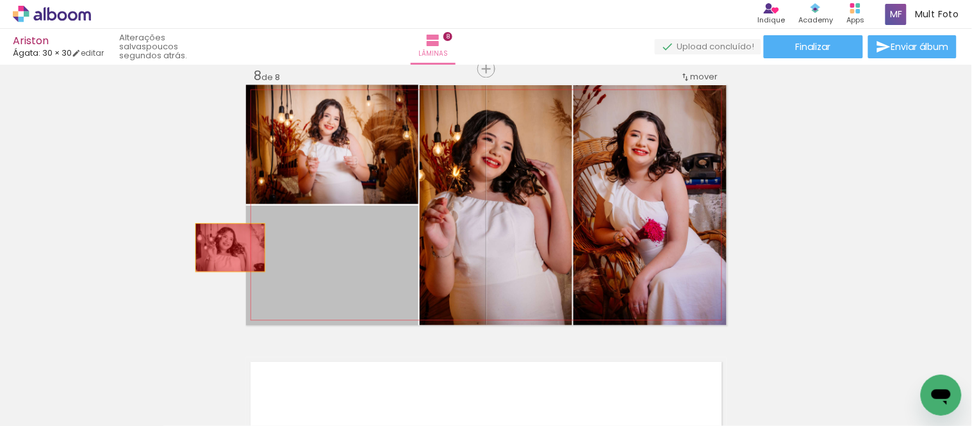
drag, startPoint x: 382, startPoint y: 286, endPoint x: 222, endPoint y: 249, distance: 164.0
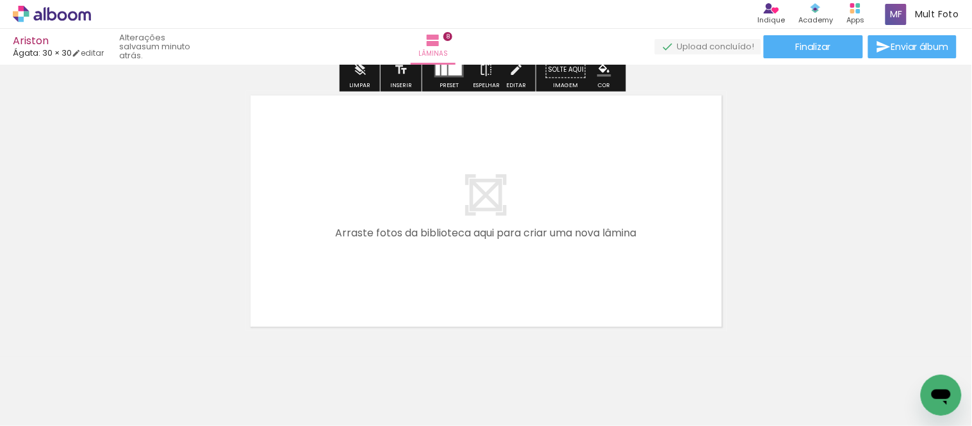
scroll to position [2207, 0]
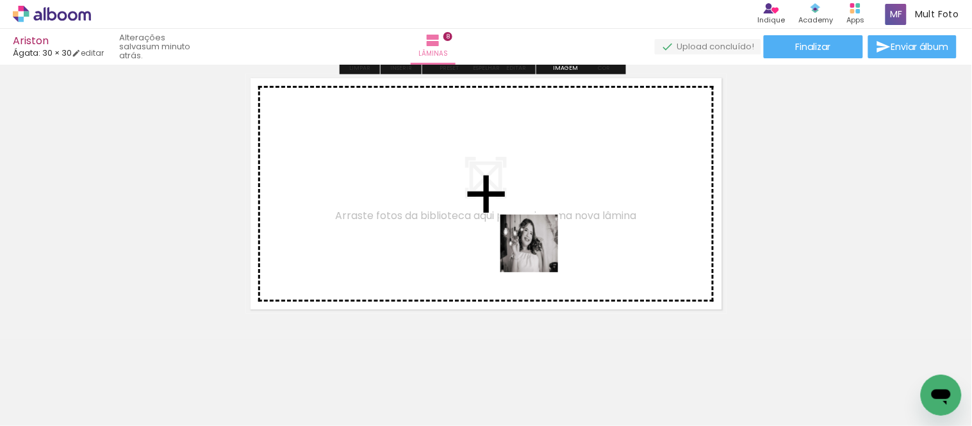
drag, startPoint x: 850, startPoint y: 379, endPoint x: 534, endPoint y: 251, distance: 340.7
click at [534, 251] on quentale-workspace at bounding box center [486, 213] width 972 height 426
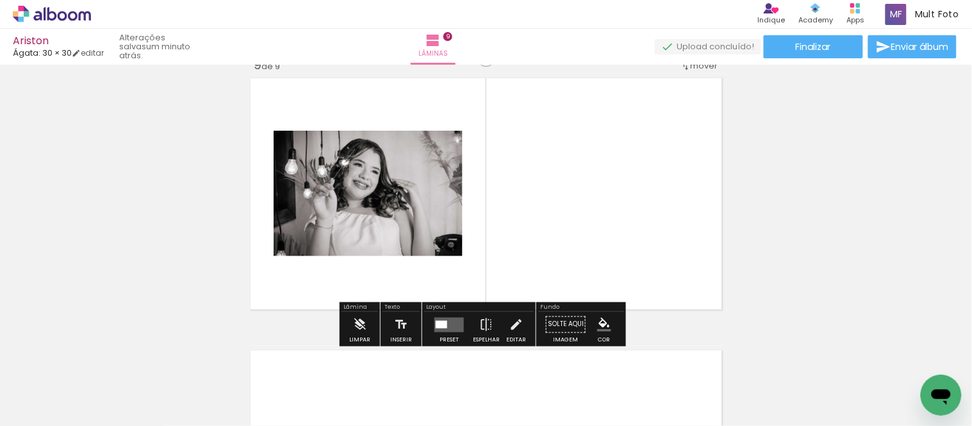
scroll to position [2195, 0]
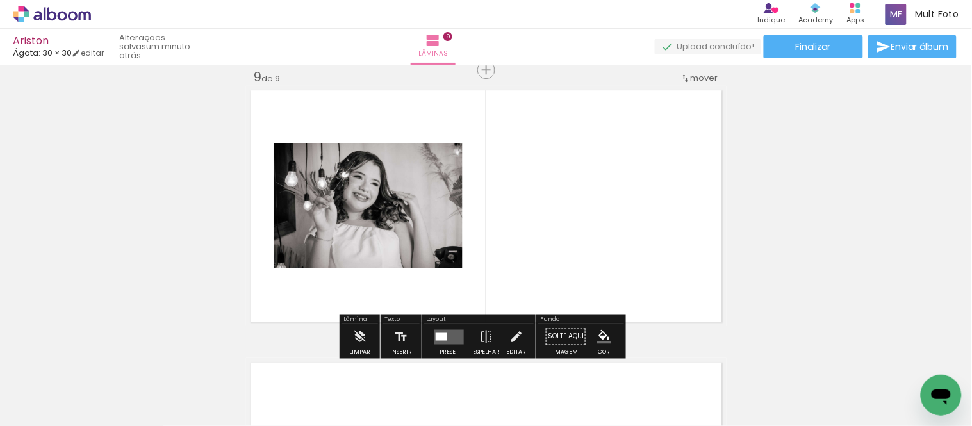
click at [454, 324] on div at bounding box center [449, 337] width 35 height 26
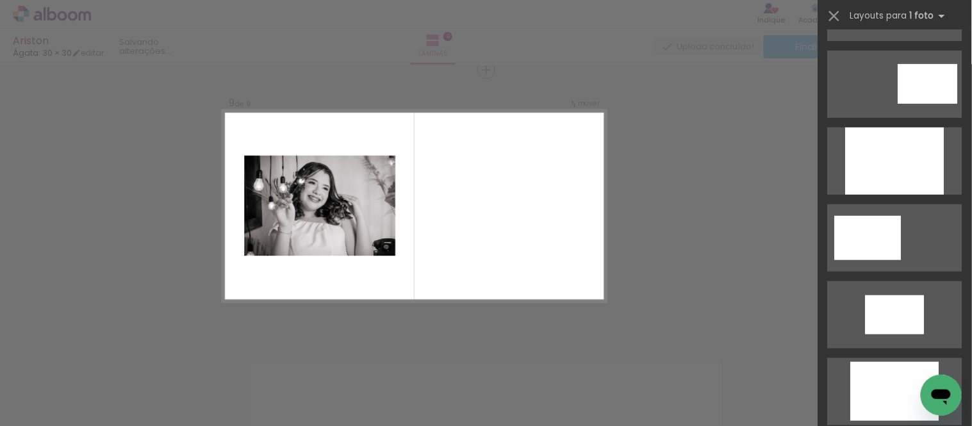
scroll to position [0, 0]
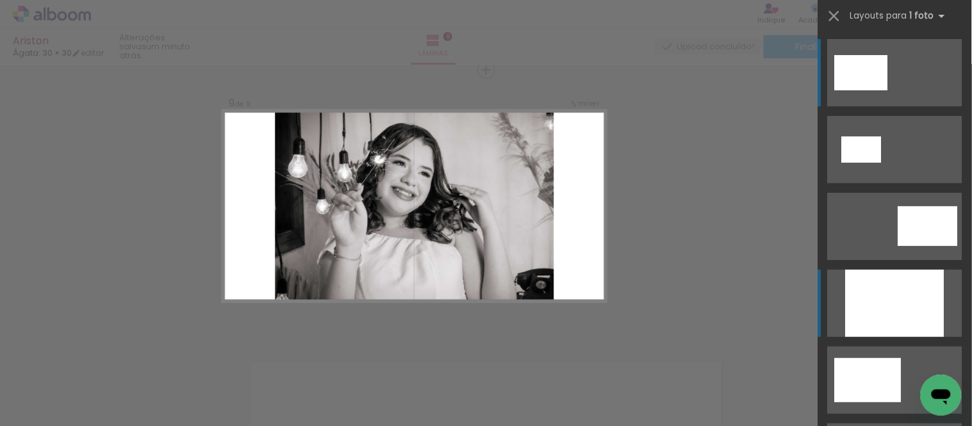
click at [889, 302] on div at bounding box center [895, 303] width 99 height 67
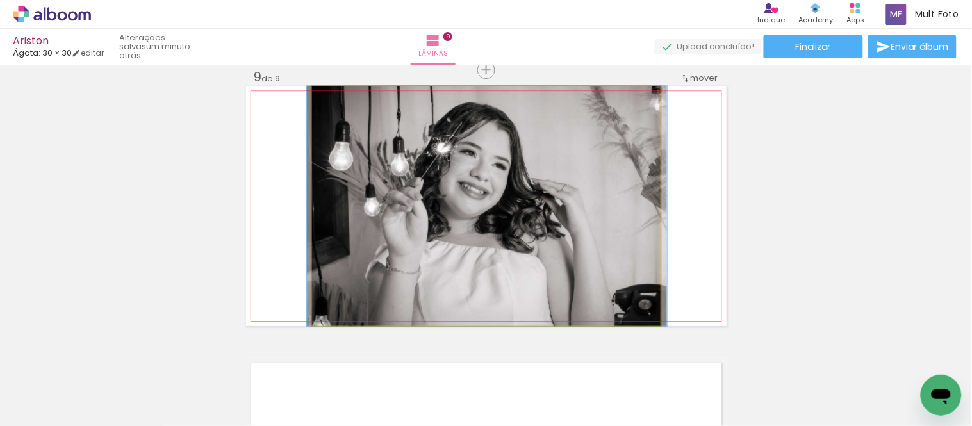
drag, startPoint x: 516, startPoint y: 203, endPoint x: 518, endPoint y: 181, distance: 21.8
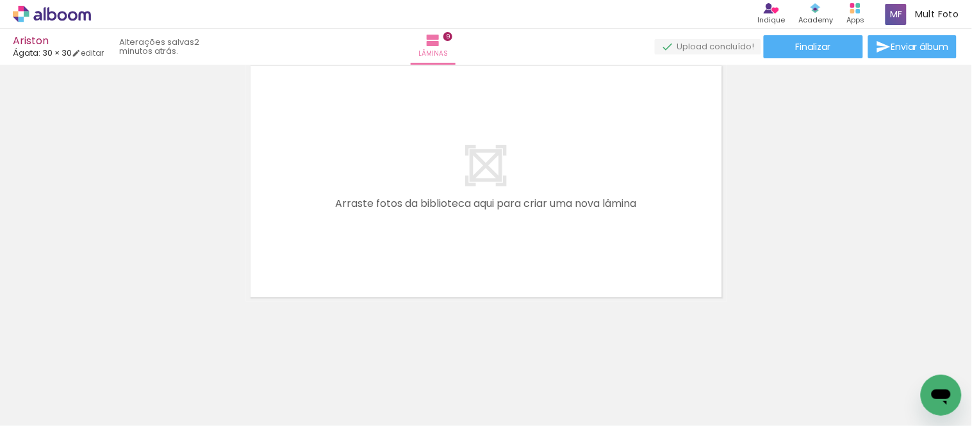
scroll to position [0, 1169]
drag, startPoint x: 549, startPoint y: 399, endPoint x: 554, endPoint y: 374, distance: 24.8
click at [436, 217] on quentale-workspace at bounding box center [486, 213] width 972 height 426
